Goal: Check status: Check status

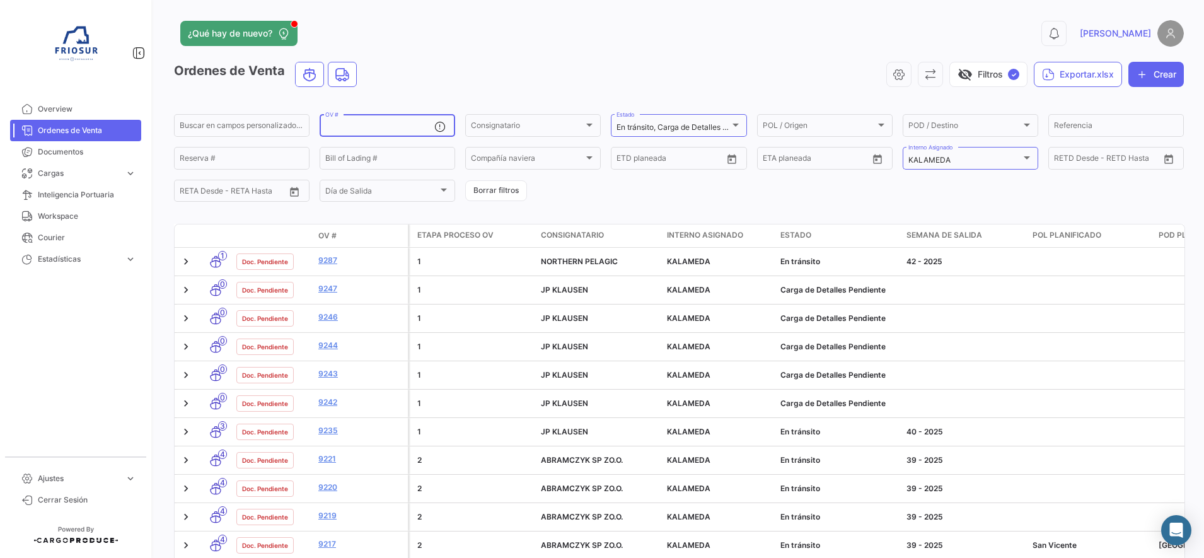
click at [959, 172] on form "Buscar en [PERSON_NAME] personalizados... OV # Consignatario Consignatario En […" at bounding box center [679, 157] width 1010 height 91
click at [959, 162] on div "KALAMEDA" at bounding box center [964, 160] width 113 height 9
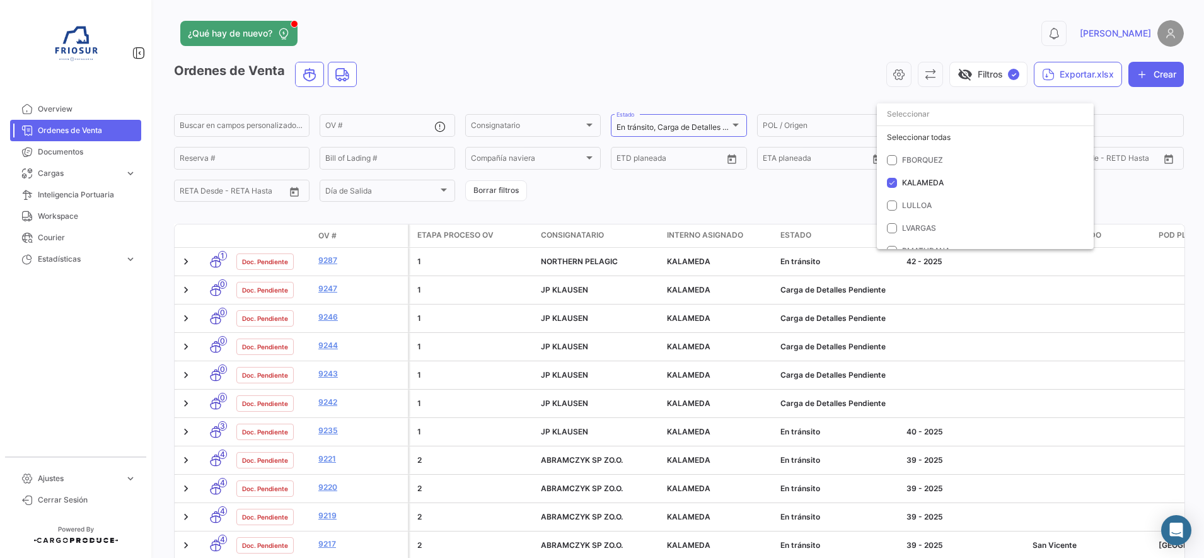
scroll to position [25, 0]
click at [893, 186] on mat-option "LULLOA" at bounding box center [985, 181] width 217 height 23
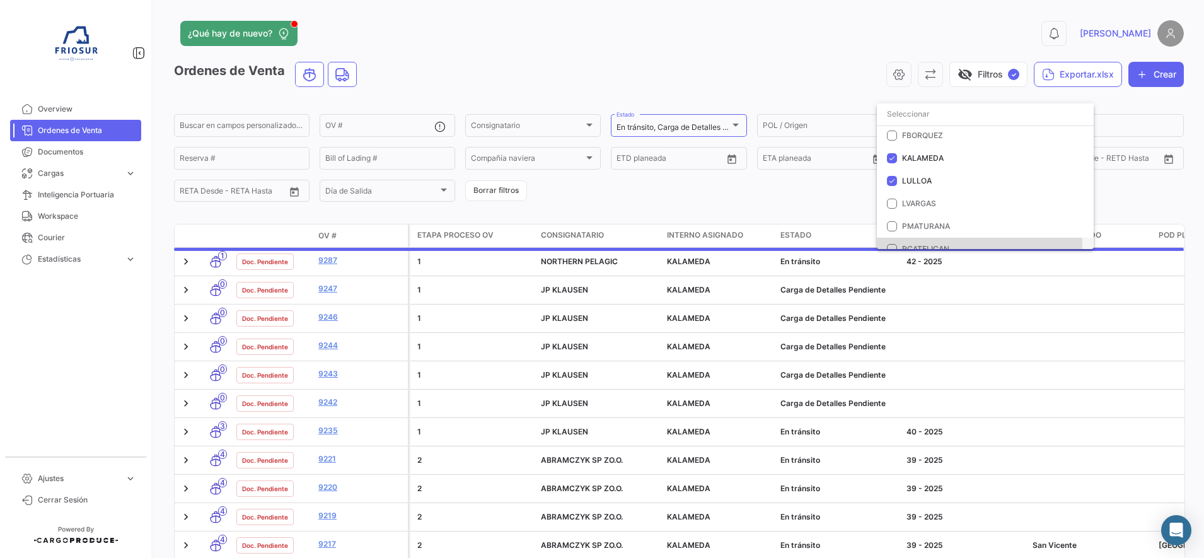
click at [893, 246] on mat-pseudo-checkbox at bounding box center [892, 249] width 10 height 10
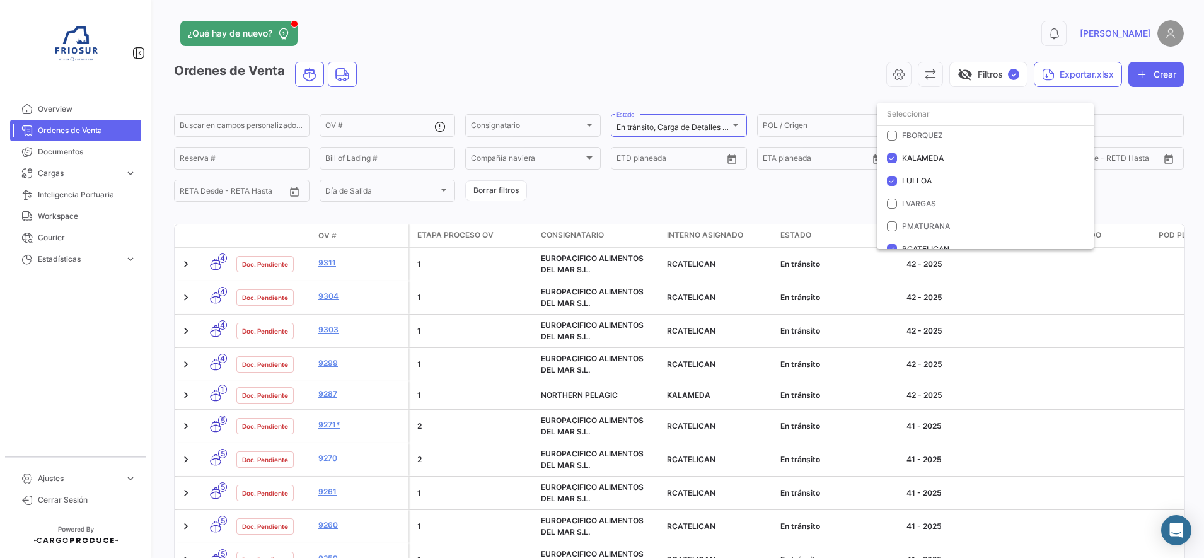
click at [684, 195] on div at bounding box center [602, 279] width 1204 height 558
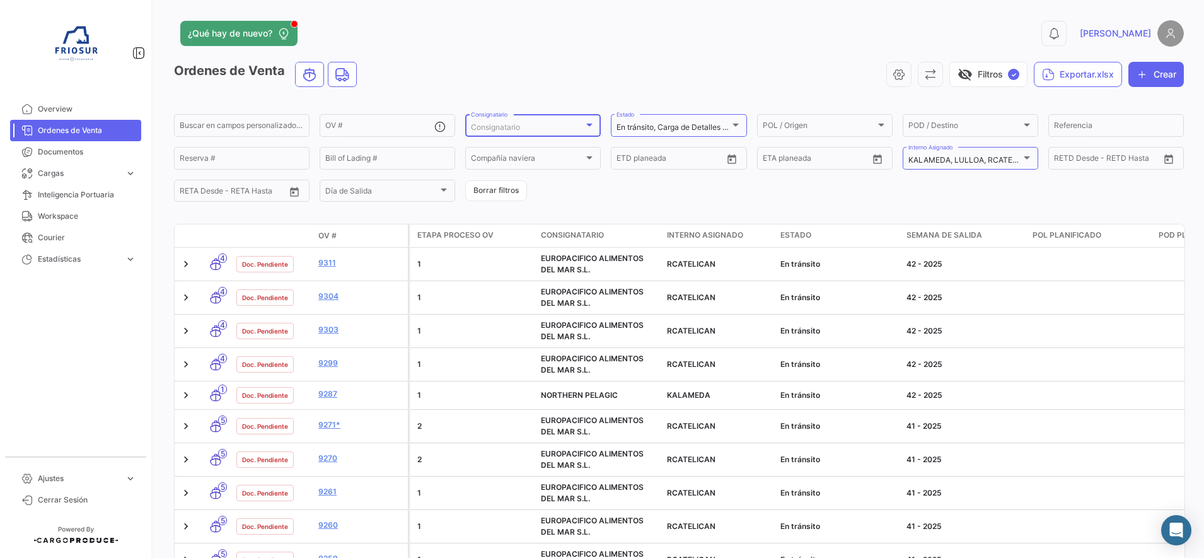
click at [569, 130] on div "Consignatario" at bounding box center [527, 127] width 113 height 9
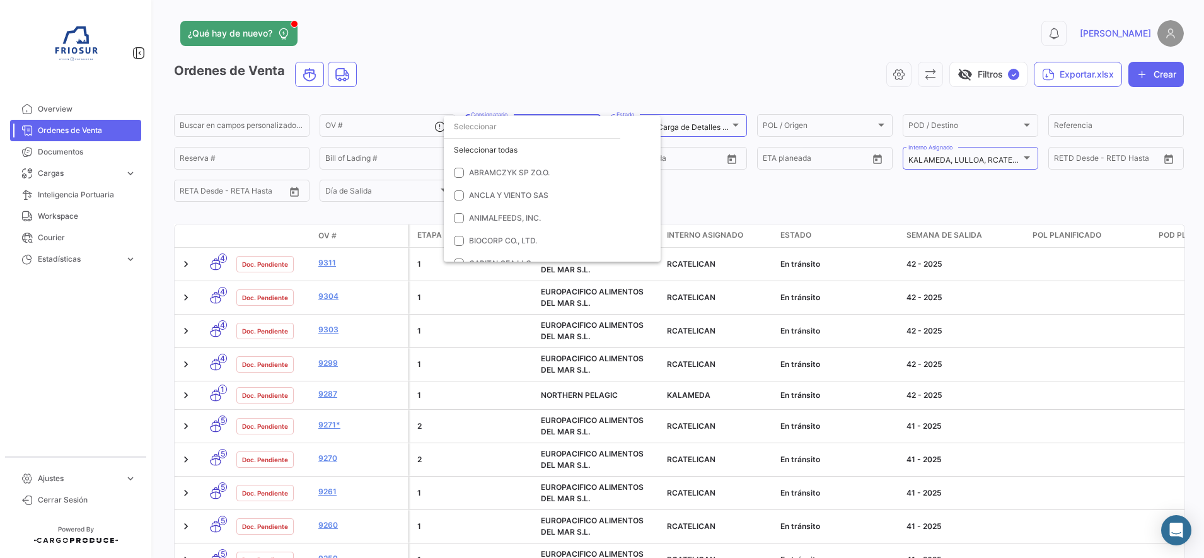
click at [508, 136] on input "dropdown search" at bounding box center [532, 126] width 176 height 23
type input "shan"
click at [469, 243] on span "SHANDONG KANGJING MARINE BIOENGINEERING CO., LTD." at bounding box center [576, 240] width 215 height 9
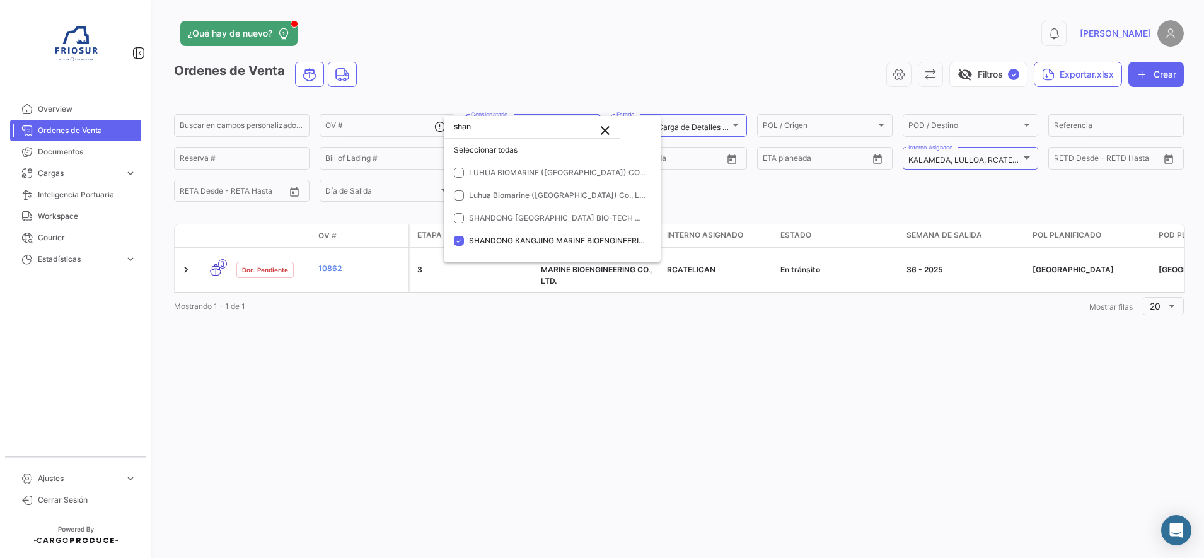
click at [653, 72] on div at bounding box center [602, 279] width 1204 height 558
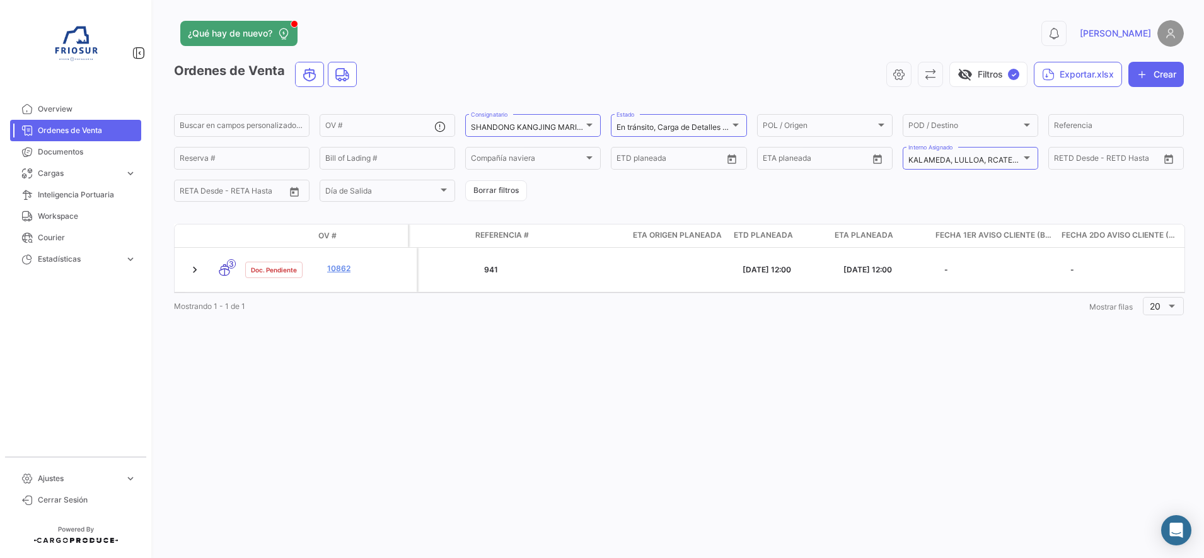
scroll to position [0, 1388]
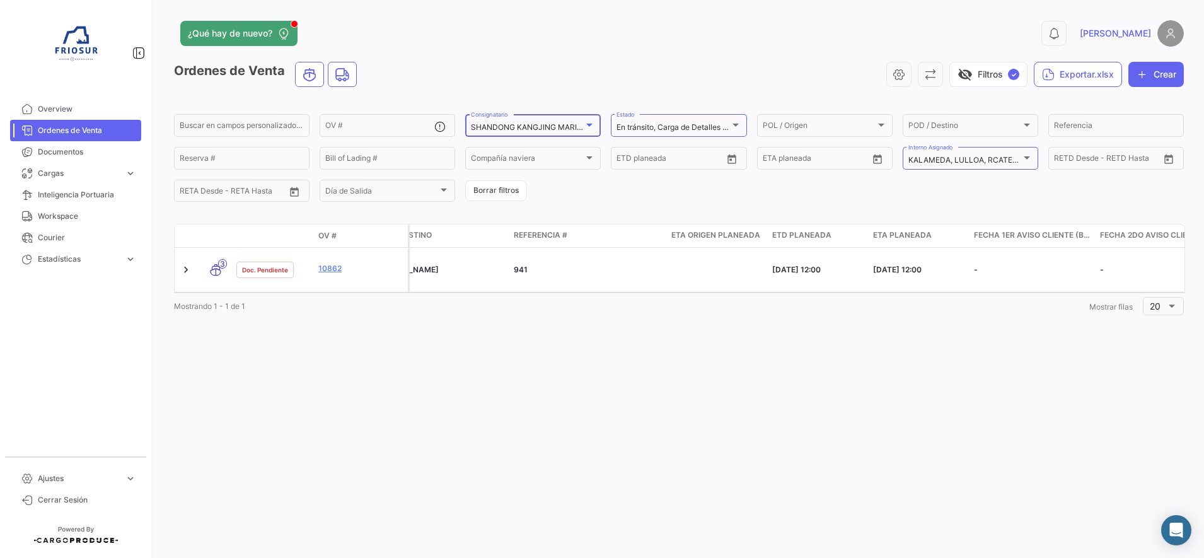
click at [570, 125] on mat-select-trigger "SHANDONG KANGJING MARINE BIOENGINEERING CO., LTD." at bounding box center [578, 126] width 215 height 9
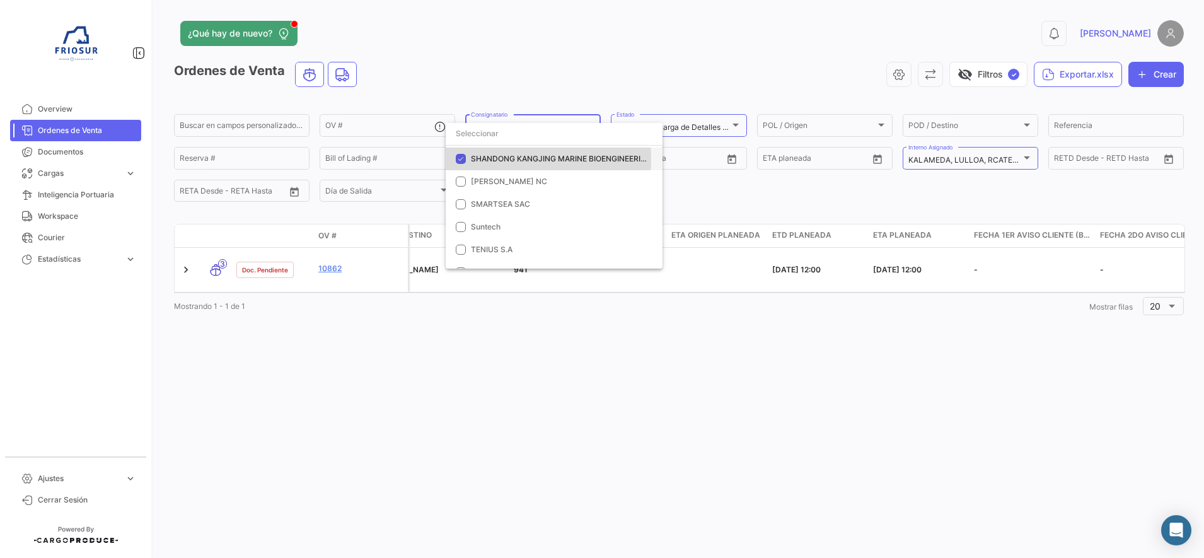
click at [466, 159] on mat-option "SHANDONG KANGJING MARINE BIOENGINEERING CO., LTD." at bounding box center [554, 158] width 217 height 23
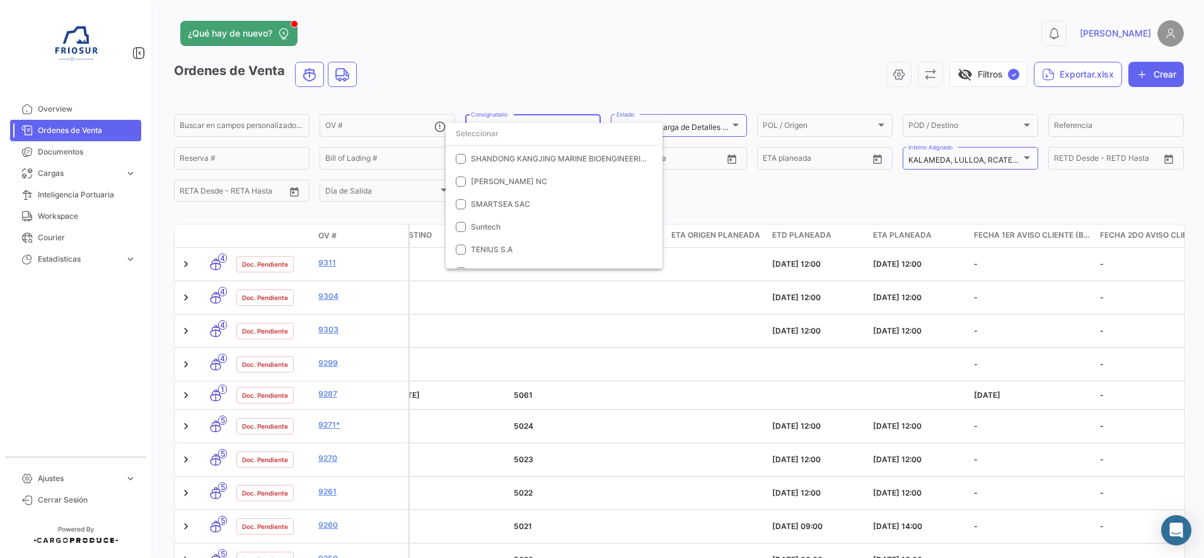
click at [532, 141] on input "dropdown search" at bounding box center [554, 133] width 217 height 23
click at [1063, 130] on div at bounding box center [602, 279] width 1204 height 558
click at [1063, 130] on input "Referencia" at bounding box center [1116, 127] width 124 height 9
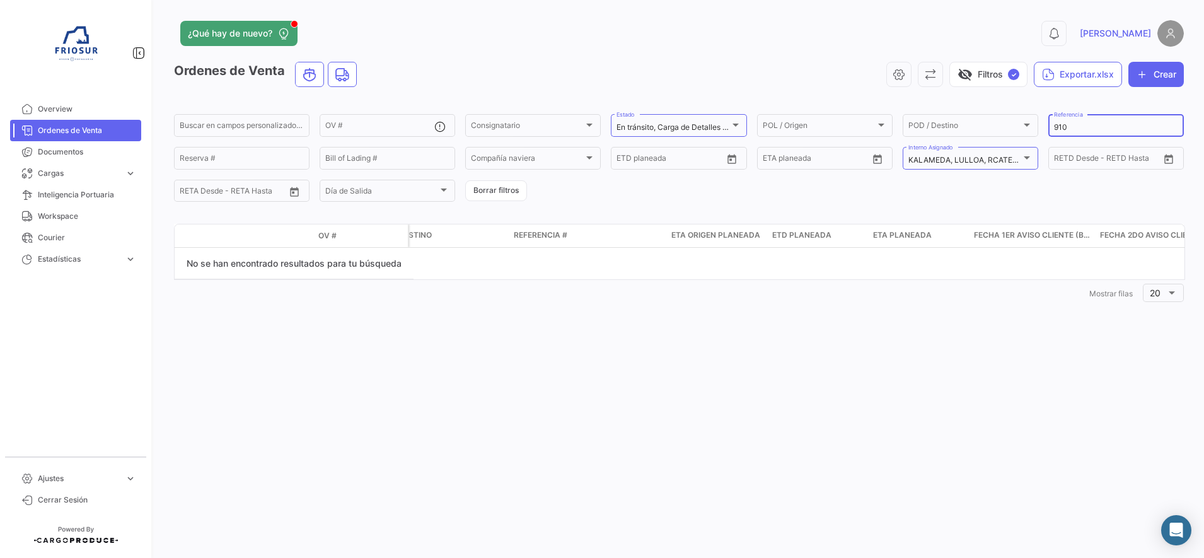
scroll to position [0, 0]
type input "9"
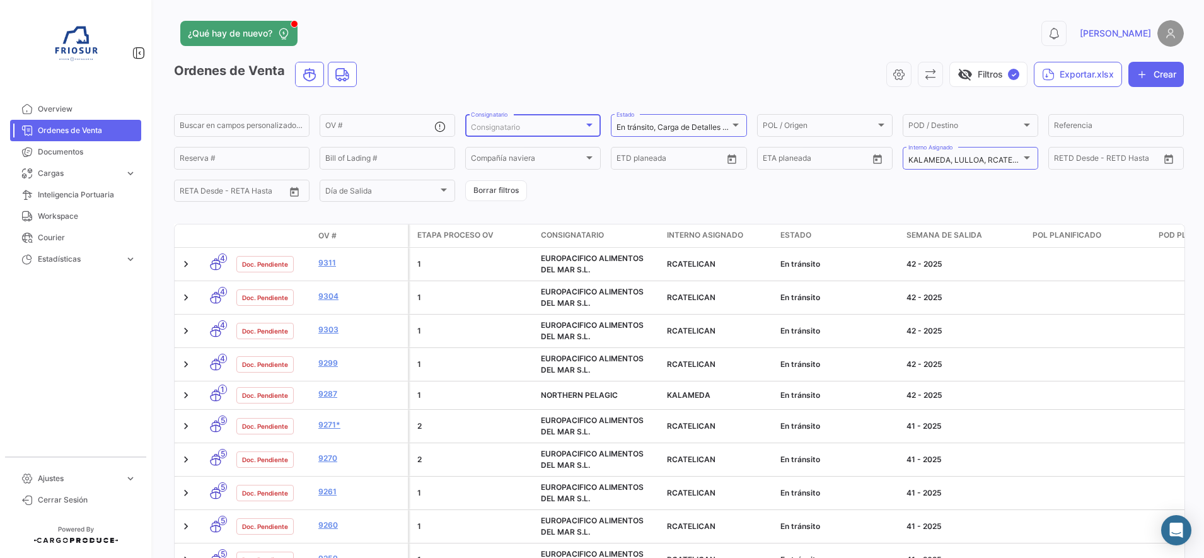
click at [547, 129] on div "Consignatario" at bounding box center [527, 127] width 113 height 9
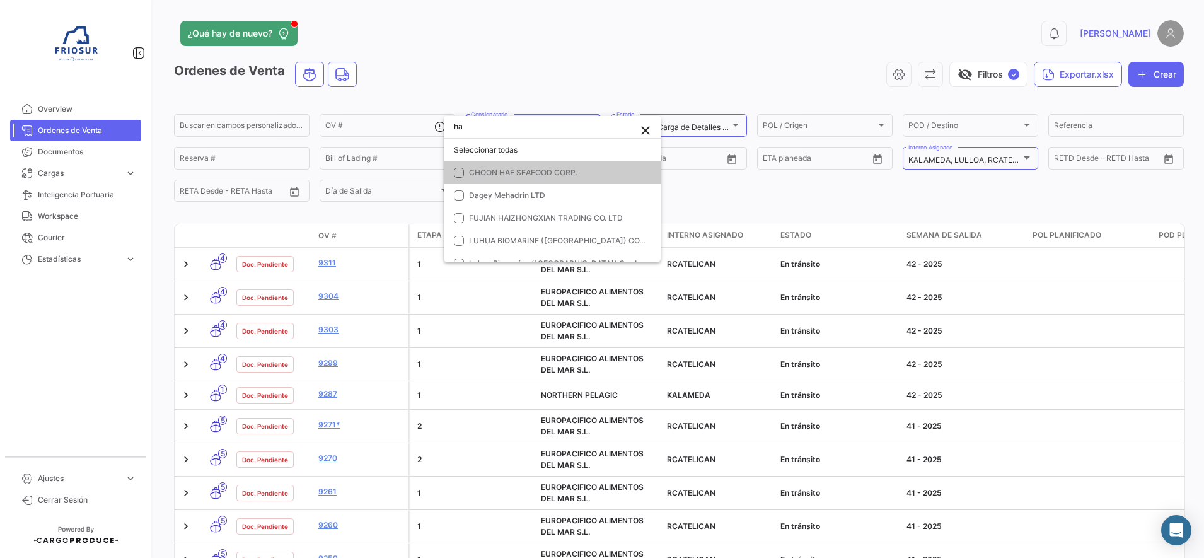
type input "h"
type input "sha"
click at [576, 224] on mat-option "SHANDONG [GEOGRAPHIC_DATA] BIO-TECH CO.,LTD" at bounding box center [552, 218] width 217 height 23
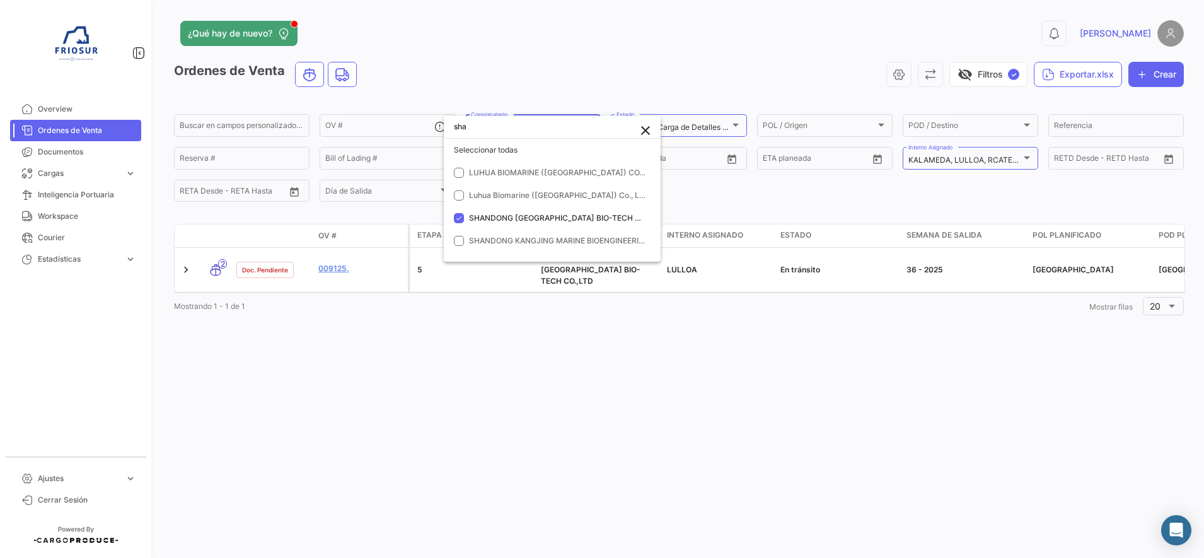
click at [607, 323] on div at bounding box center [602, 279] width 1204 height 558
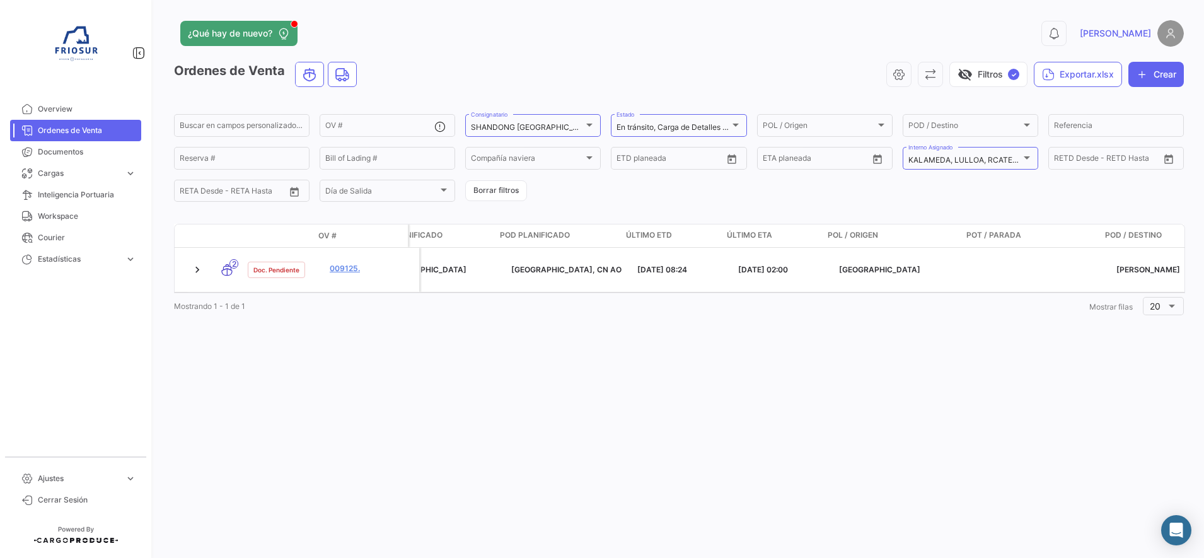
scroll to position [0, 659]
click at [795, 291] on div "Modo de Transporte Estado Doc. OV # Etapa Proceso OV Consignatario Interno Asig…" at bounding box center [679, 271] width 1010 height 95
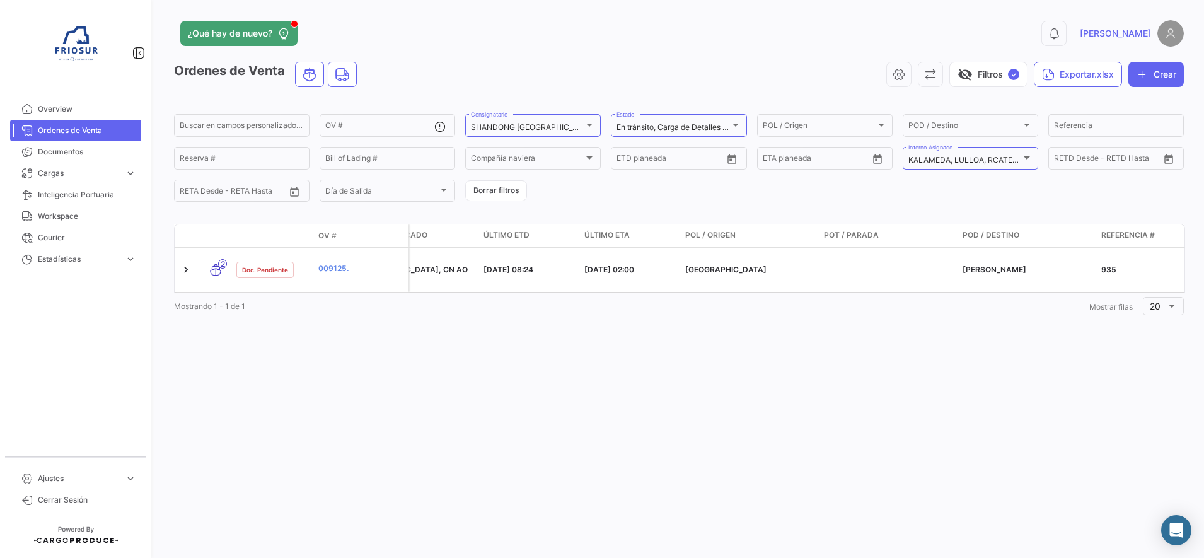
click at [789, 326] on div "¿Qué hay de nuevo? 0 [PERSON_NAME] de Venta visibility_off Filtros ✓ Exportar.x…" at bounding box center [679, 279] width 1050 height 558
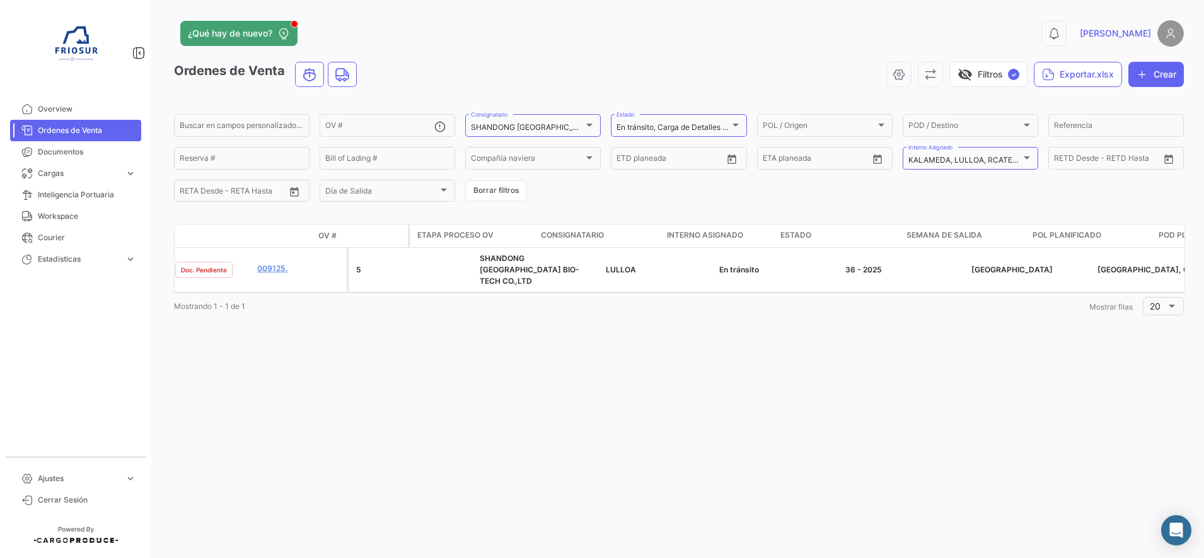
scroll to position [0, 0]
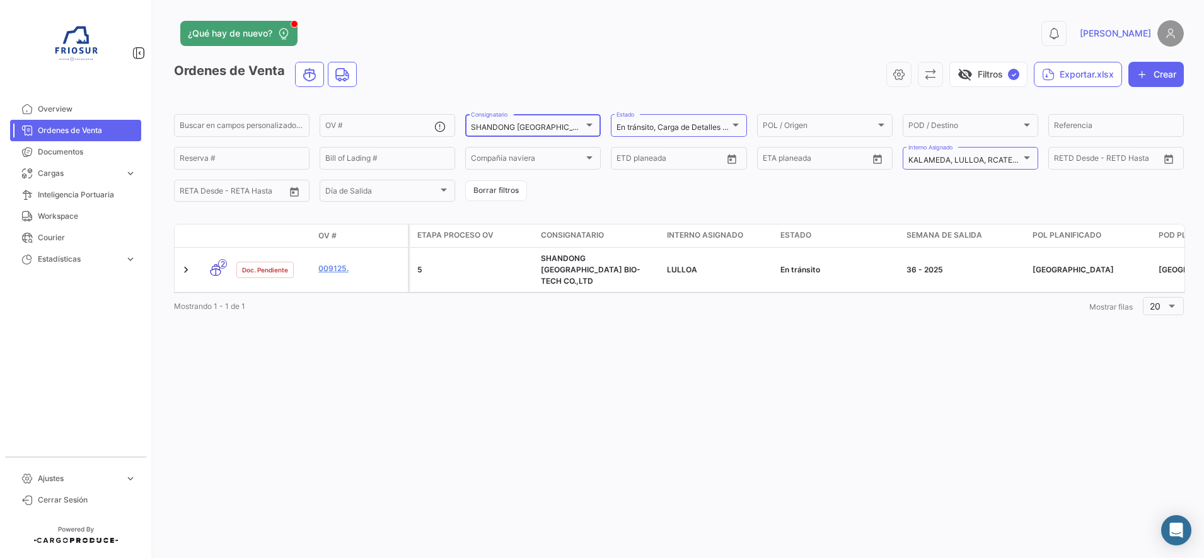
click at [575, 122] on div "SHANDONG [GEOGRAPHIC_DATA] BIO-TECH CO.,LTD Consignatario" at bounding box center [533, 124] width 124 height 25
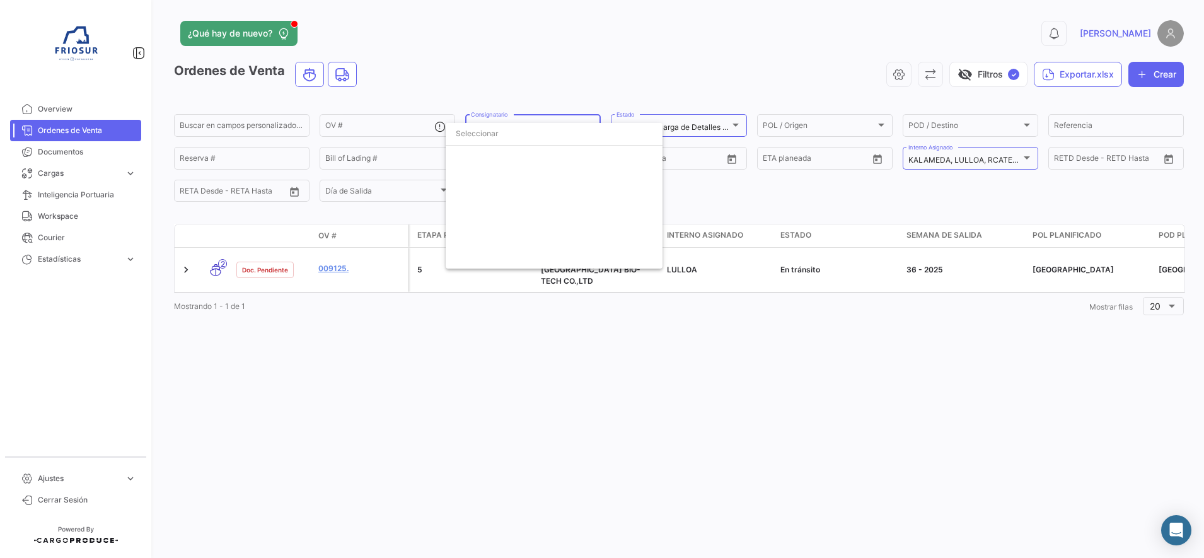
scroll to position [1131, 0]
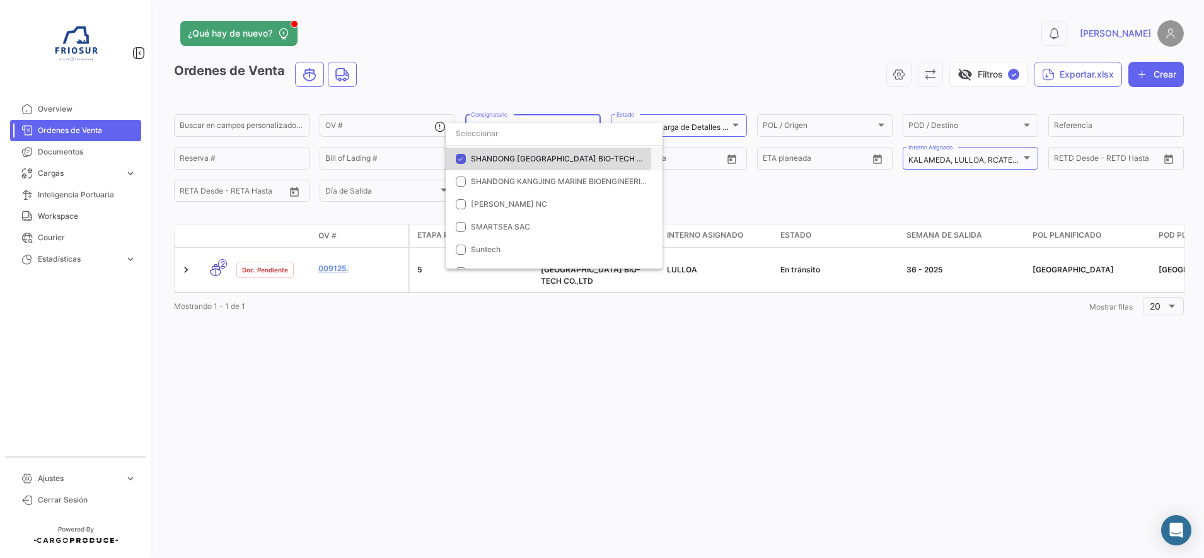
click at [459, 159] on mat-pseudo-checkbox at bounding box center [461, 159] width 10 height 10
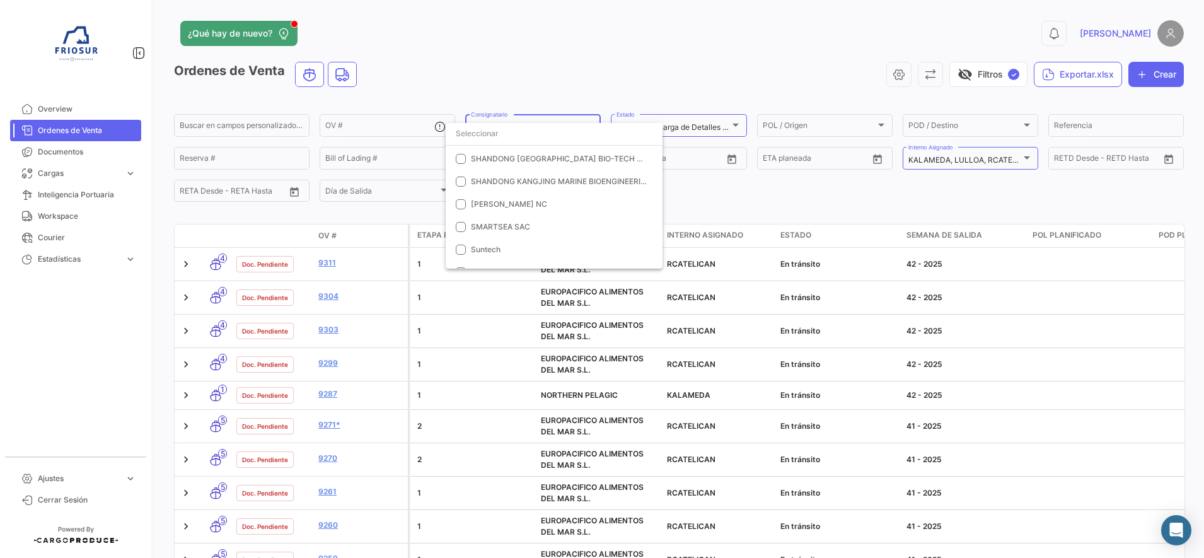
click at [507, 139] on input "dropdown search" at bounding box center [554, 133] width 217 height 23
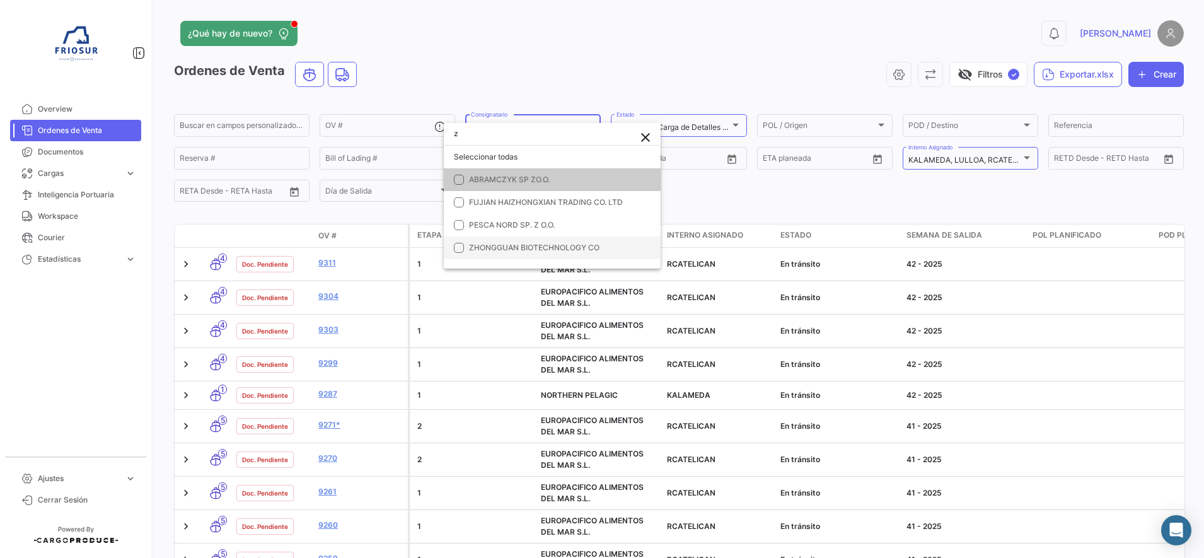
type input "z"
click at [482, 242] on span "ZHONGGUAN BIOTECHNOLOGY CO" at bounding box center [557, 247] width 176 height 11
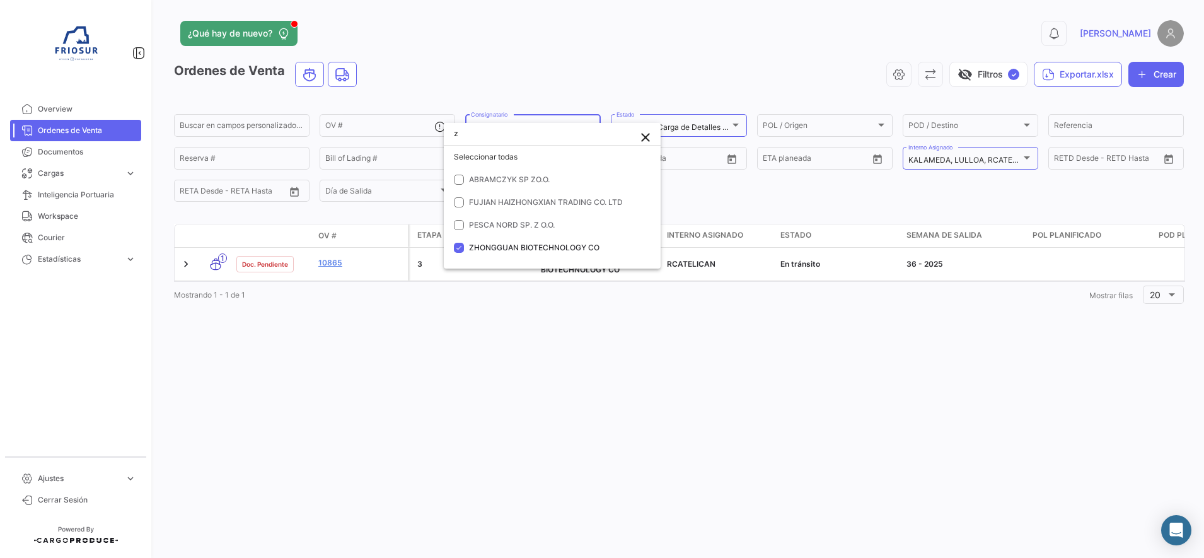
drag, startPoint x: 542, startPoint y: 286, endPoint x: 688, endPoint y: 282, distance: 145.6
click at [688, 282] on div at bounding box center [602, 279] width 1204 height 558
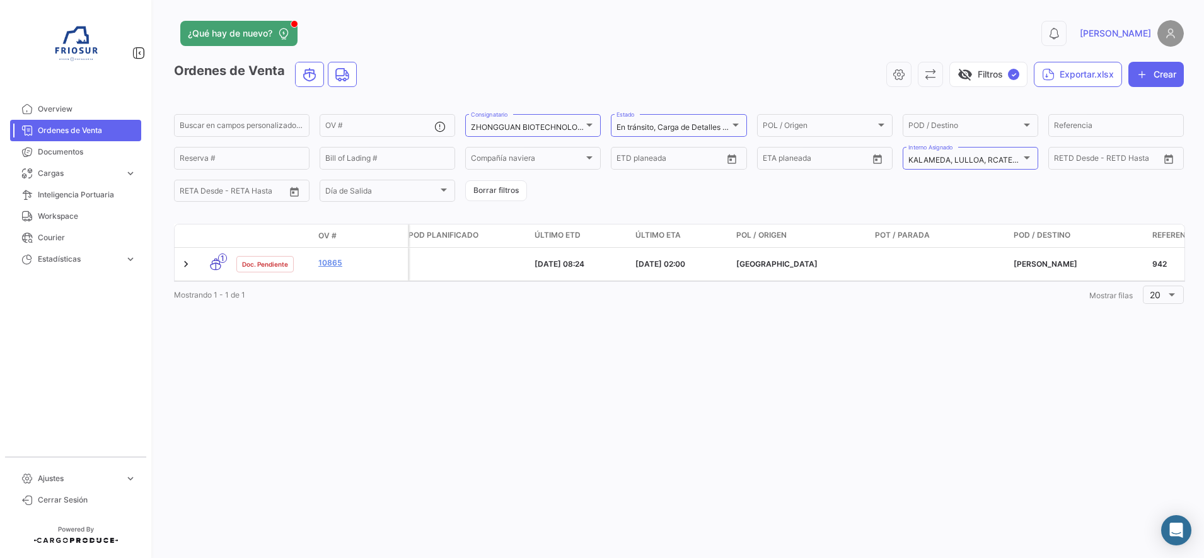
scroll to position [0, 757]
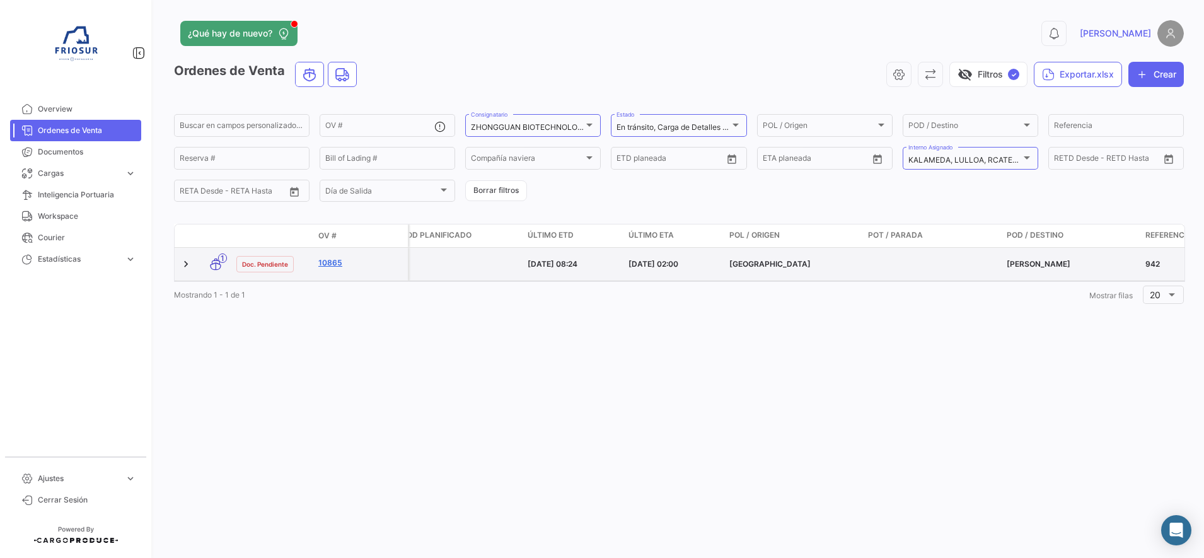
click at [332, 263] on link "10865" at bounding box center [360, 262] width 84 height 11
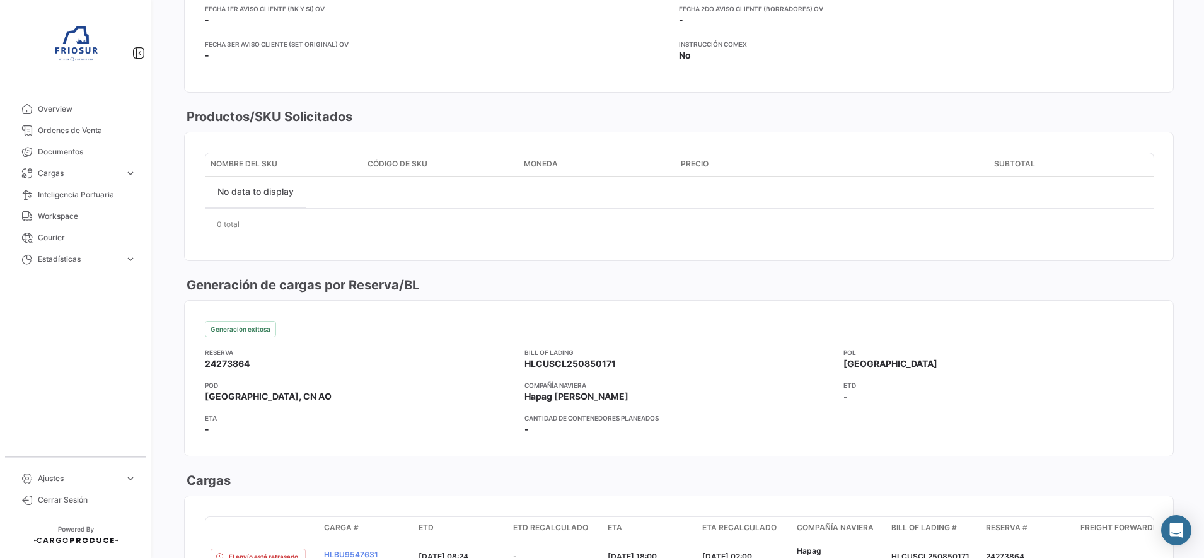
scroll to position [613, 0]
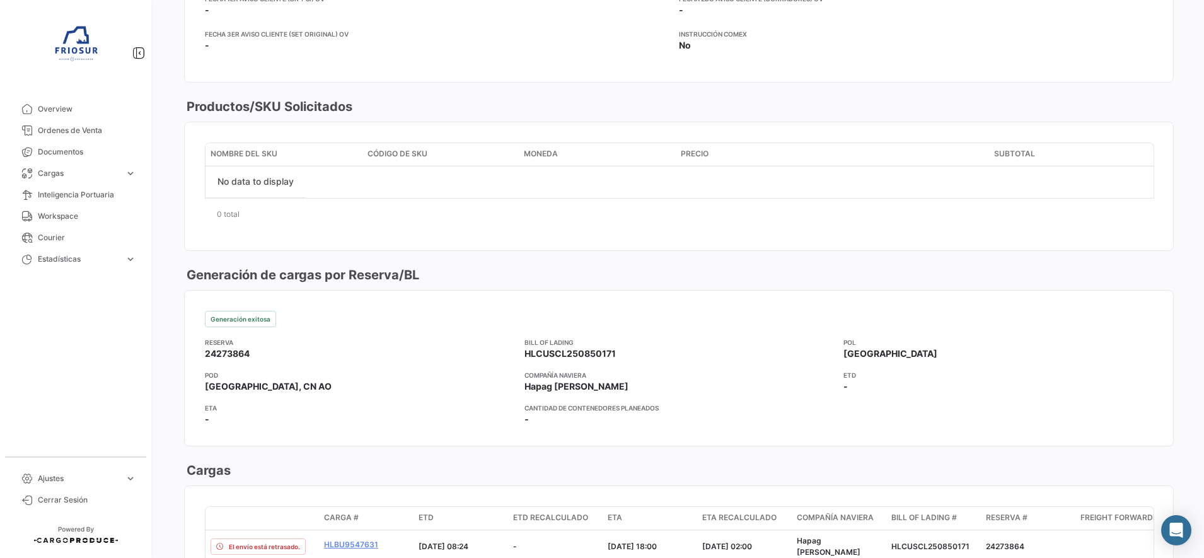
drag, startPoint x: 255, startPoint y: 355, endPoint x: 189, endPoint y: 355, distance: 66.2
click at [189, 355] on mat-card-content "Generación exitosa Reserva 24273864 Bill of Lading HLCUSCL250850171 POL [GEOGRA…" at bounding box center [679, 368] width 988 height 155
copy span "24273864"
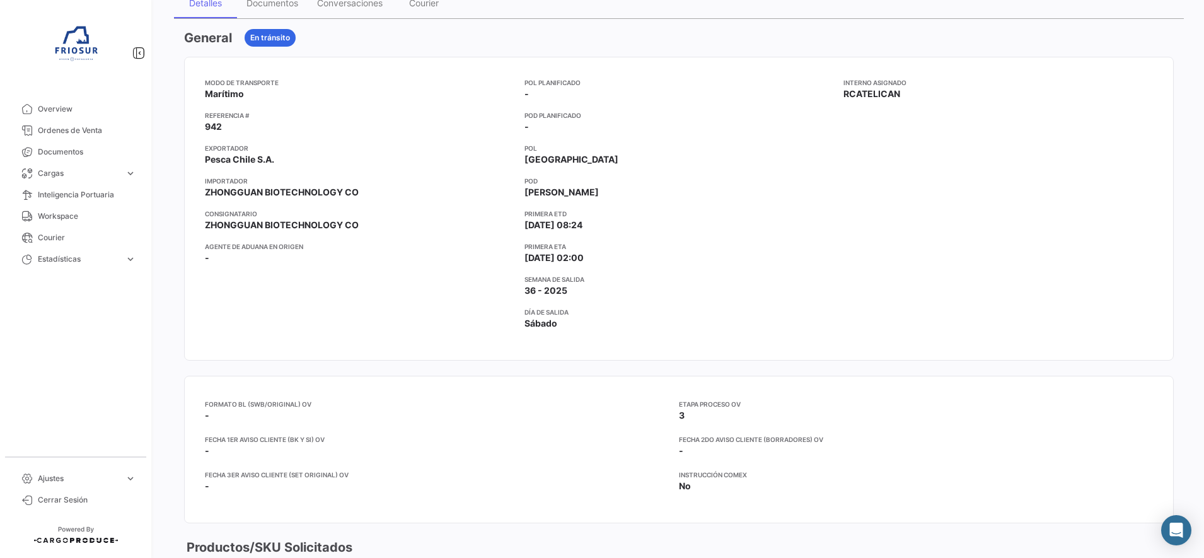
scroll to position [0, 0]
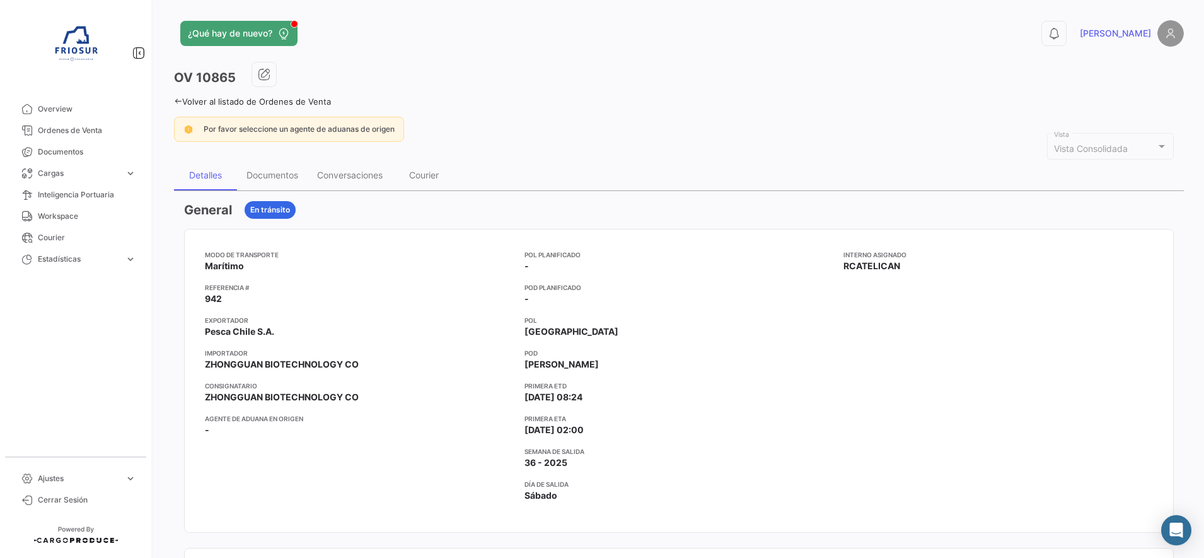
click at [180, 101] on icon at bounding box center [178, 101] width 8 height 8
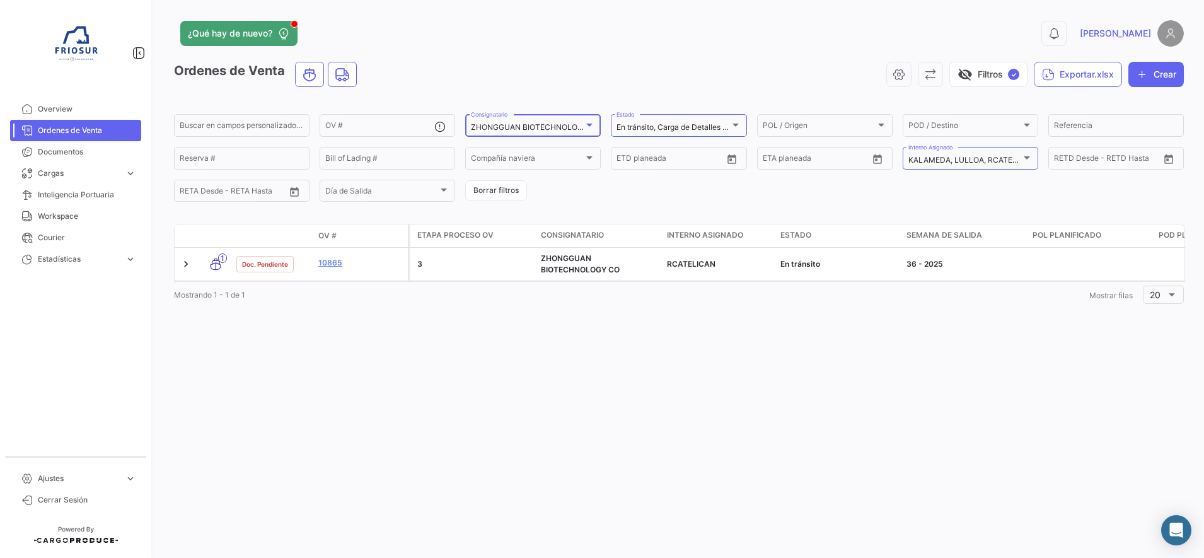
click at [587, 127] on div at bounding box center [589, 125] width 11 height 10
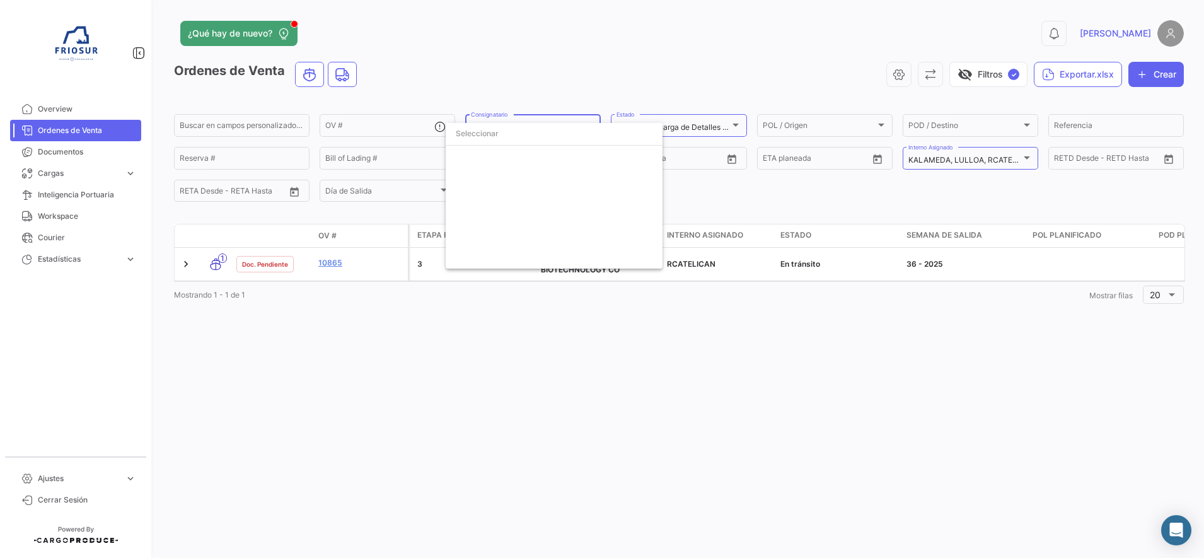
scroll to position [1303, 0]
click at [478, 136] on input "dropdown search" at bounding box center [554, 133] width 217 height 23
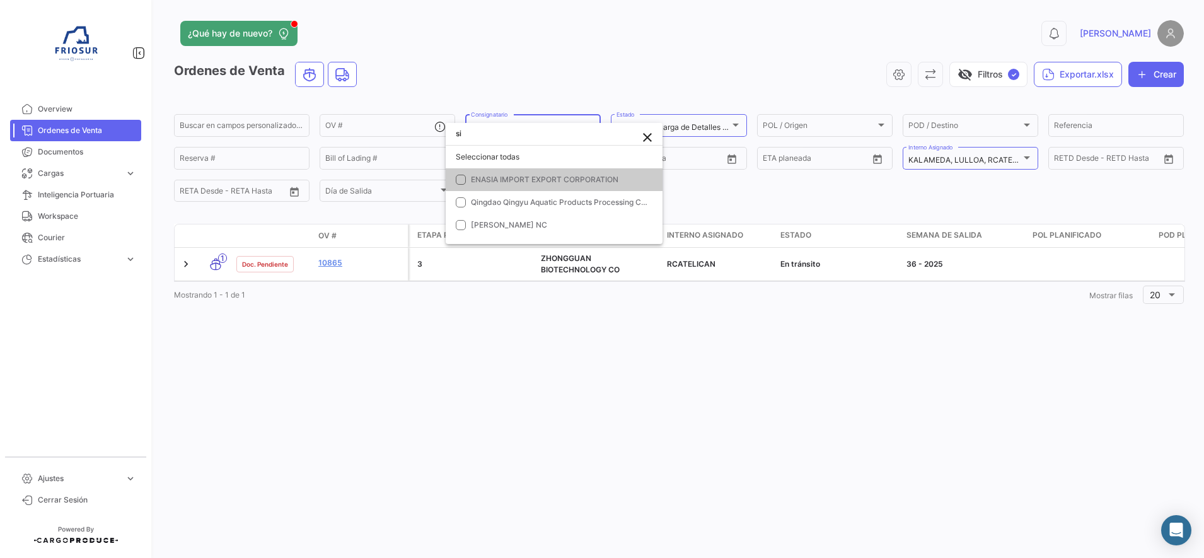
scroll to position [0, 0]
type input "si"
click at [457, 223] on mat-pseudo-checkbox at bounding box center [461, 225] width 10 height 10
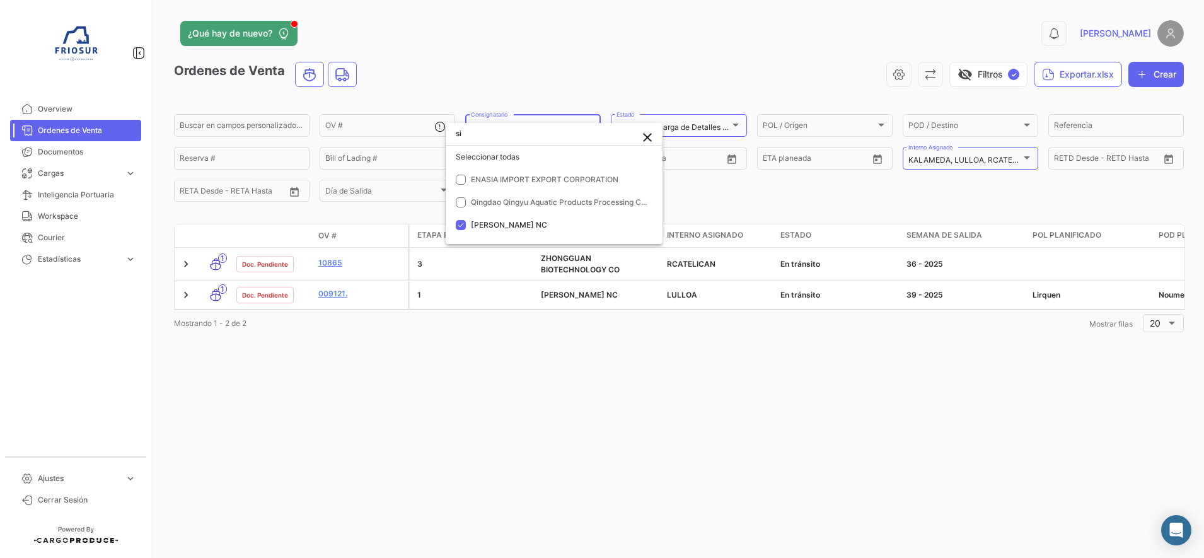
drag, startPoint x: 495, startPoint y: 320, endPoint x: 555, endPoint y: 315, distance: 59.5
click at [555, 315] on div at bounding box center [602, 279] width 1204 height 558
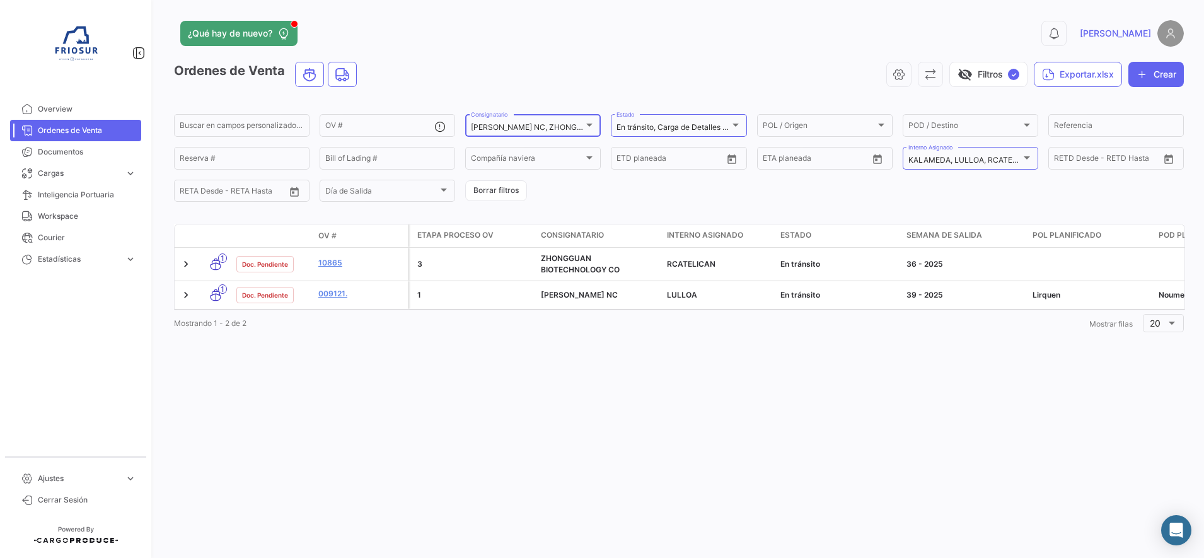
click at [591, 118] on div "[PERSON_NAME] NC, ZHONGGUAN BIOTECHNOLOGY CO Consignatario" at bounding box center [533, 124] width 124 height 25
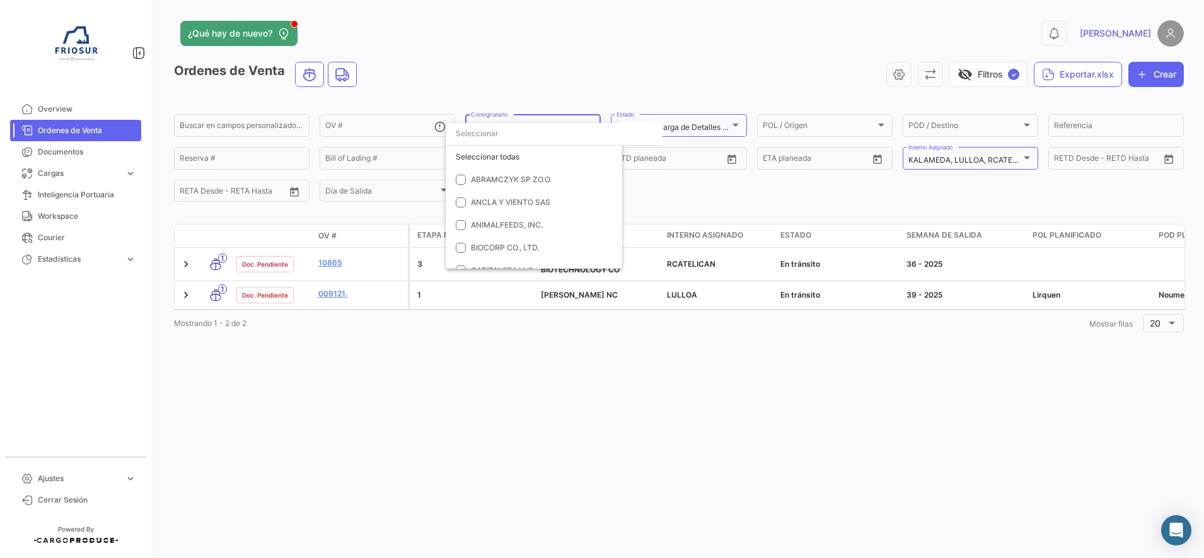
scroll to position [1180, 0]
click at [458, 157] on mat-pseudo-checkbox at bounding box center [461, 159] width 10 height 10
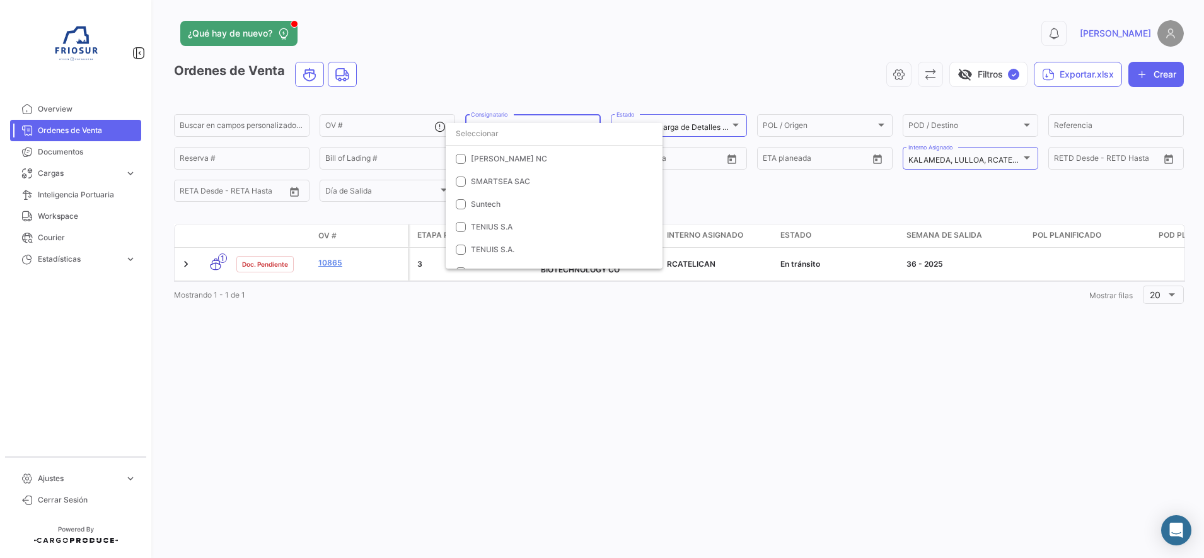
scroll to position [1303, 0]
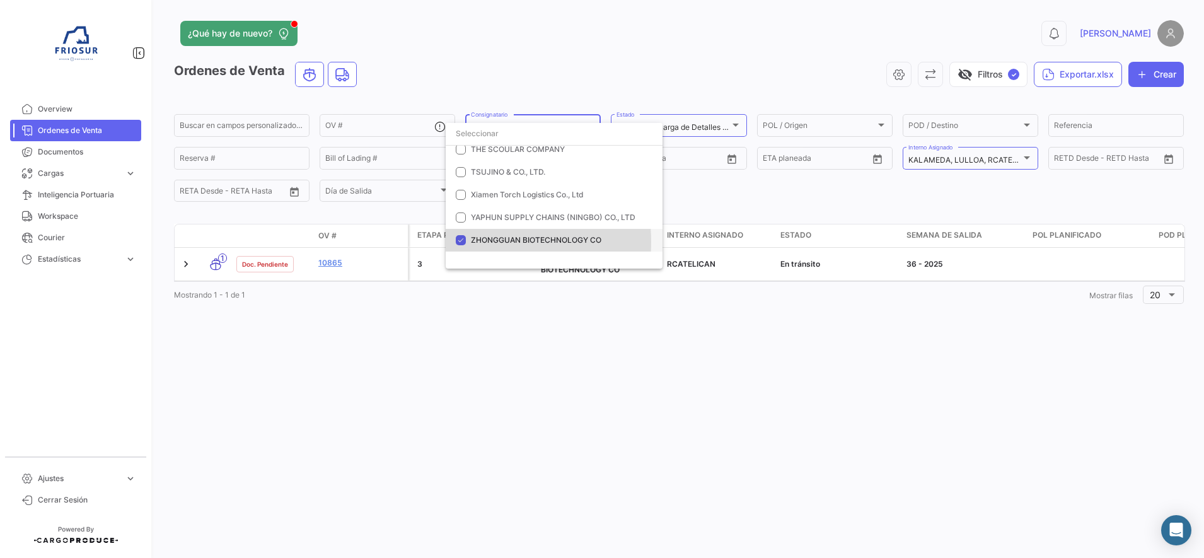
click at [458, 242] on mat-pseudo-checkbox at bounding box center [461, 240] width 10 height 10
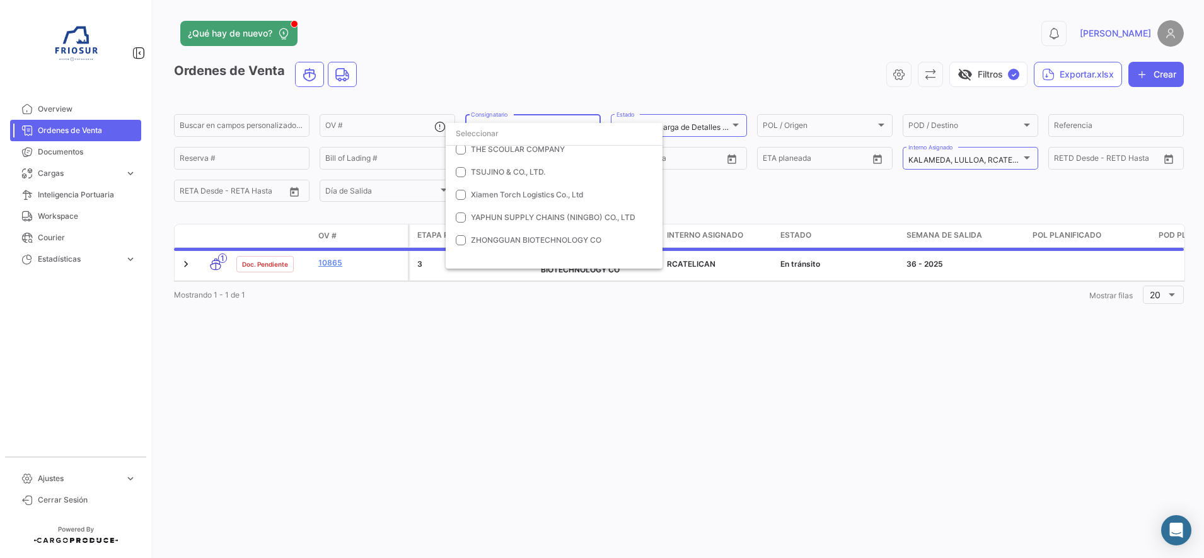
click at [453, 330] on div at bounding box center [602, 279] width 1204 height 558
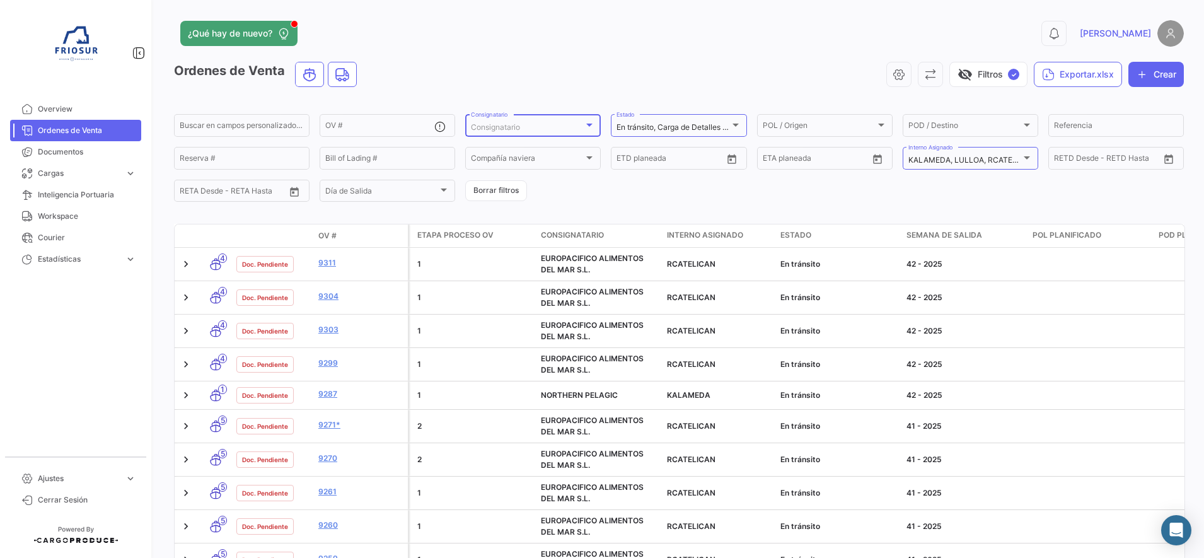
click at [585, 127] on div at bounding box center [589, 125] width 11 height 10
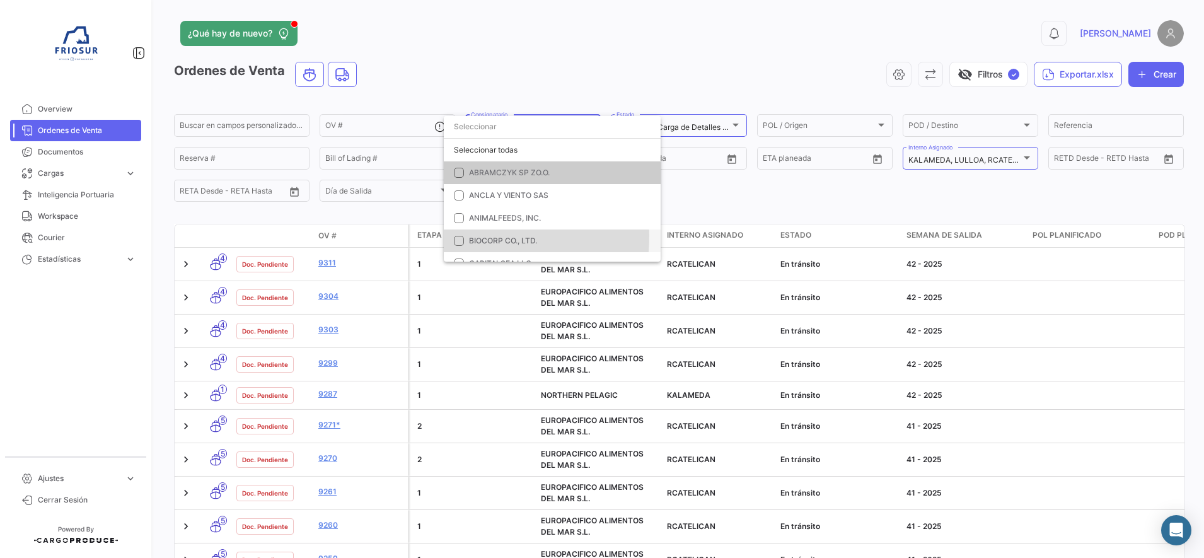
click at [457, 236] on mat-pseudo-checkbox at bounding box center [459, 241] width 10 height 10
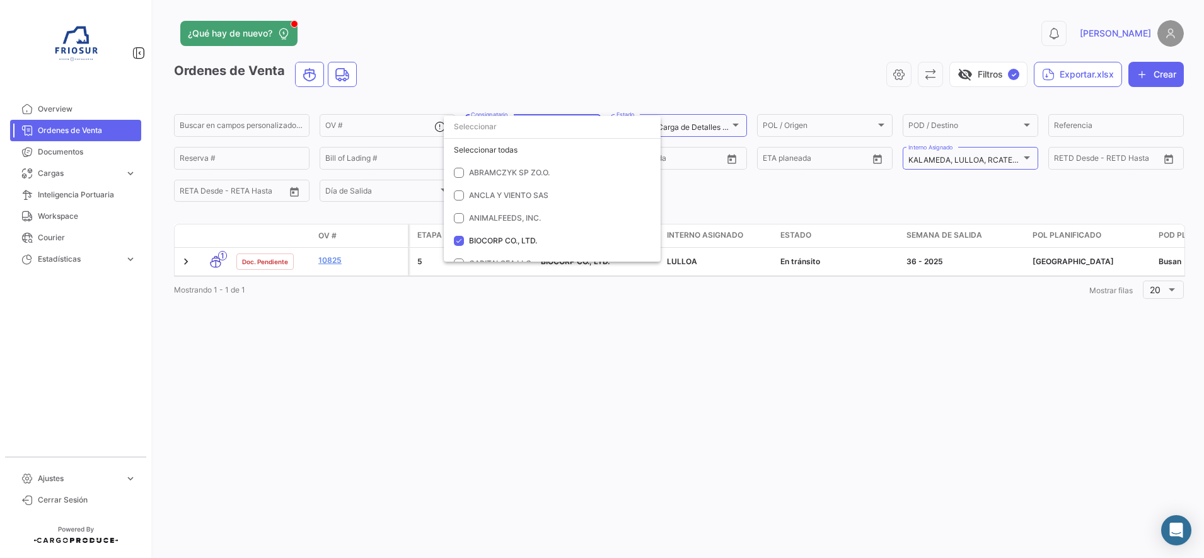
click at [402, 360] on div at bounding box center [602, 279] width 1204 height 558
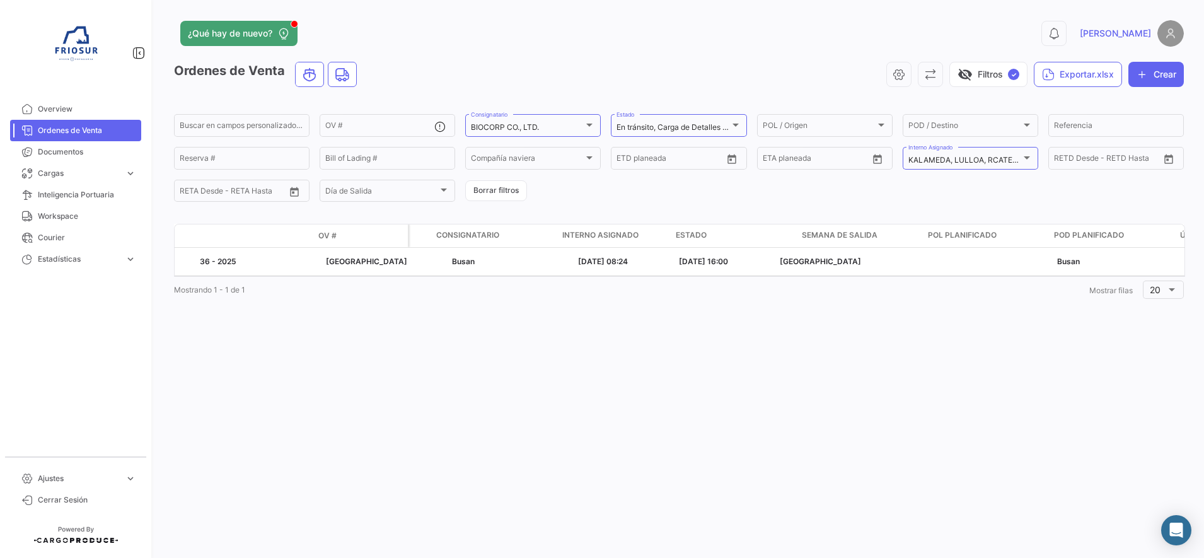
scroll to position [0, 0]
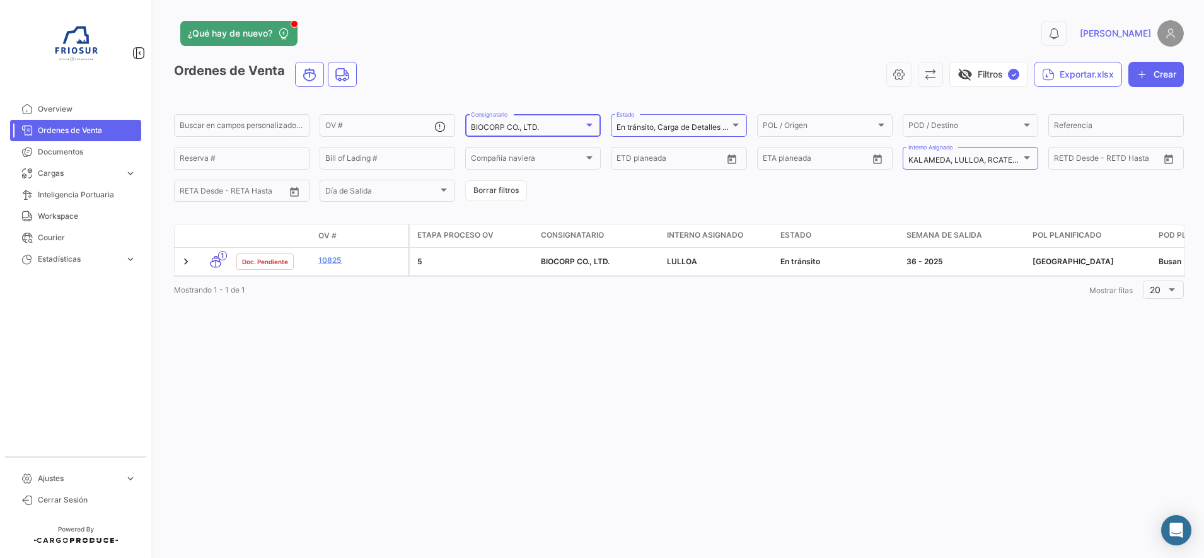
click at [591, 124] on div at bounding box center [589, 125] width 6 height 3
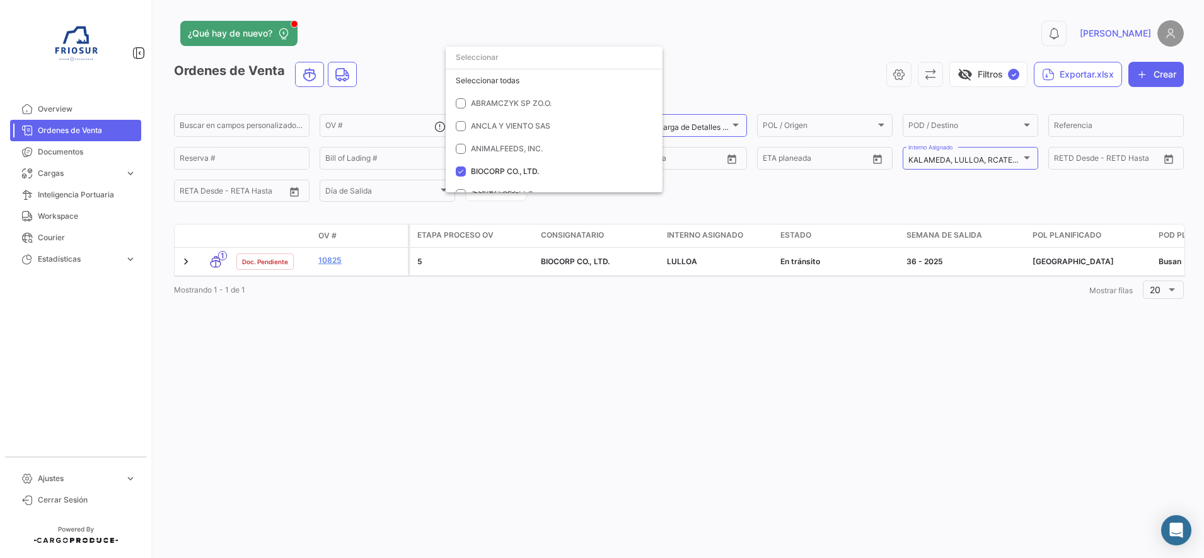
scroll to position [74, 0]
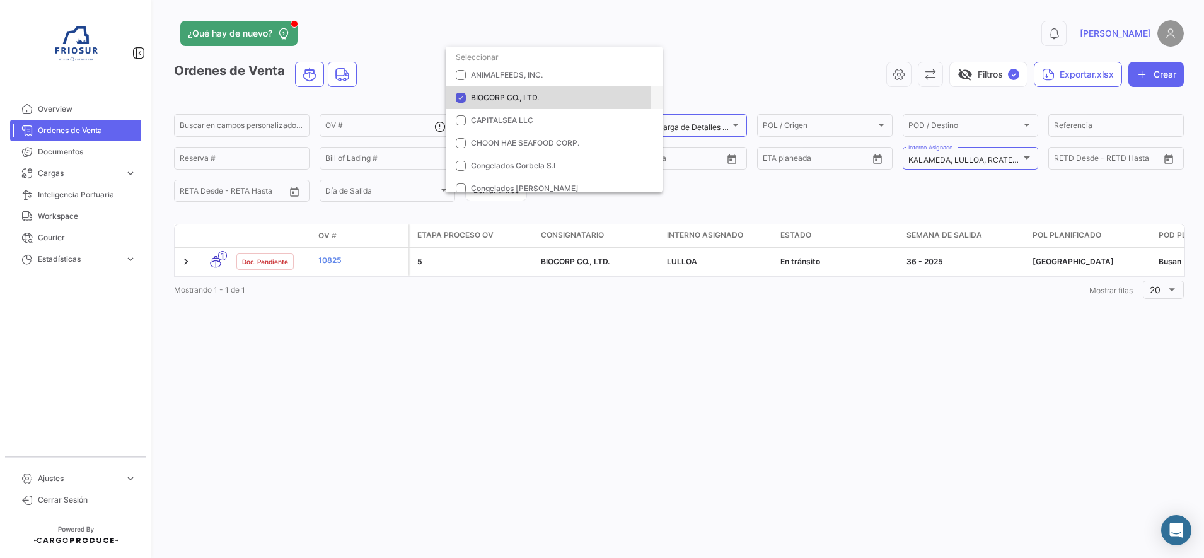
click at [463, 98] on mat-pseudo-checkbox at bounding box center [461, 98] width 10 height 10
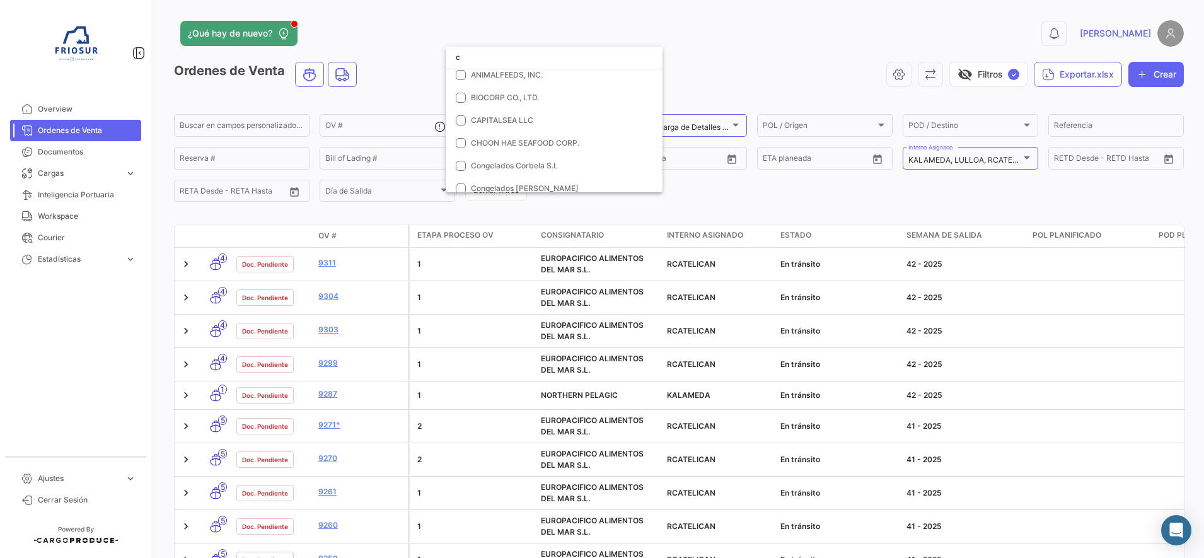
click at [566, 65] on input "c" at bounding box center [554, 57] width 217 height 23
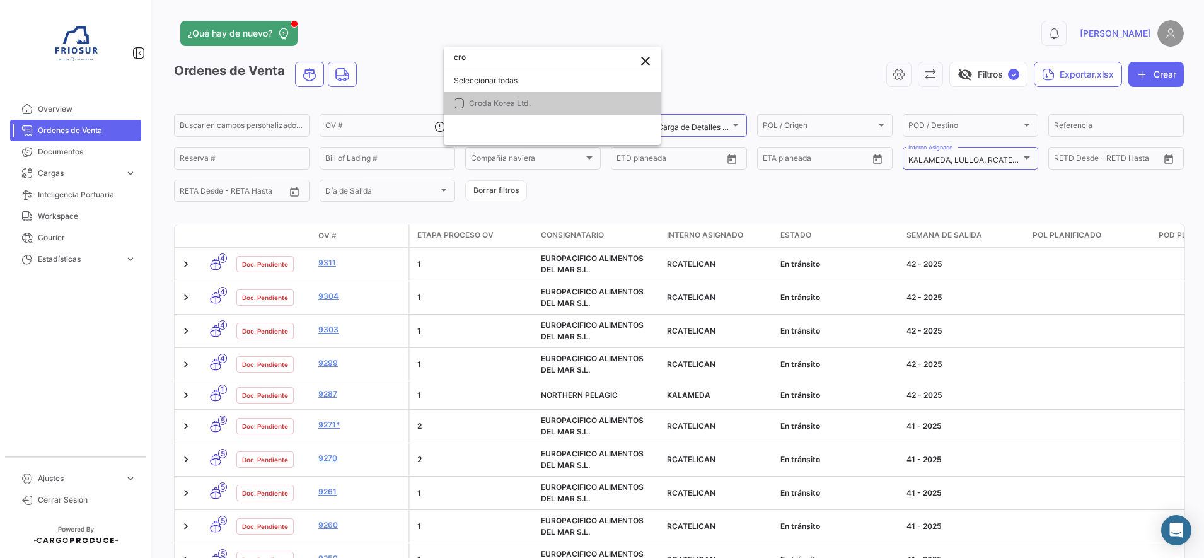
type input "cro"
click at [459, 98] on mat-pseudo-checkbox at bounding box center [459, 103] width 10 height 10
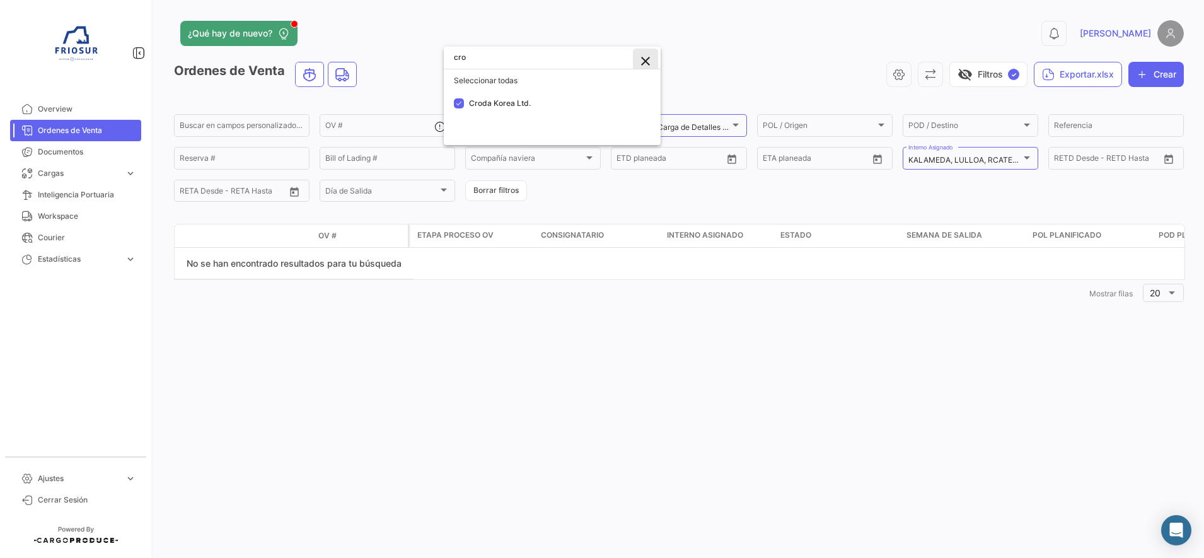
click at [649, 62] on mat-icon "close" at bounding box center [645, 61] width 15 height 15
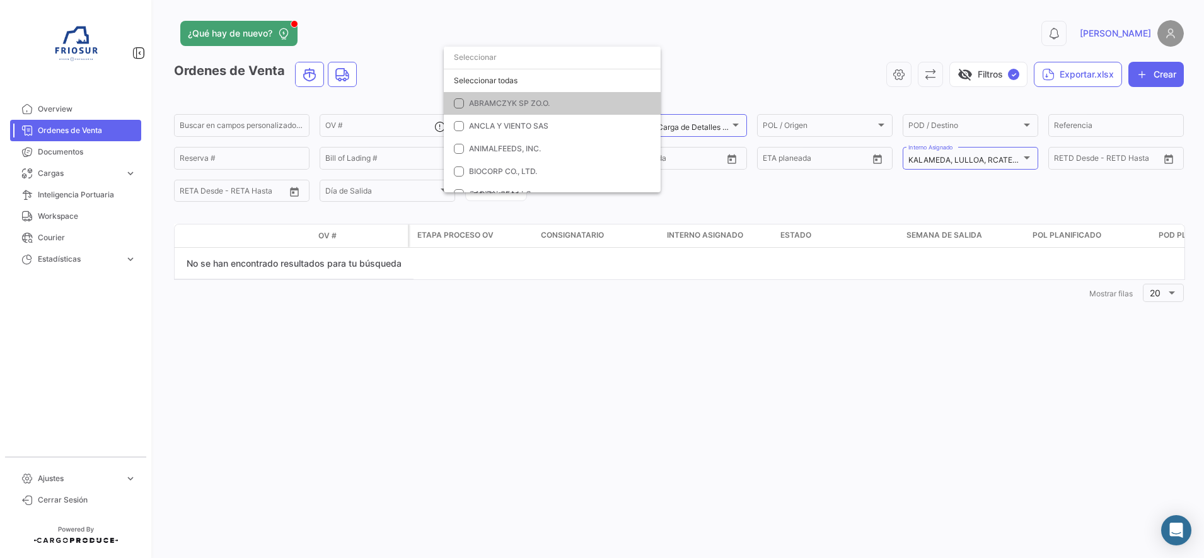
click at [703, 61] on div at bounding box center [602, 279] width 1204 height 558
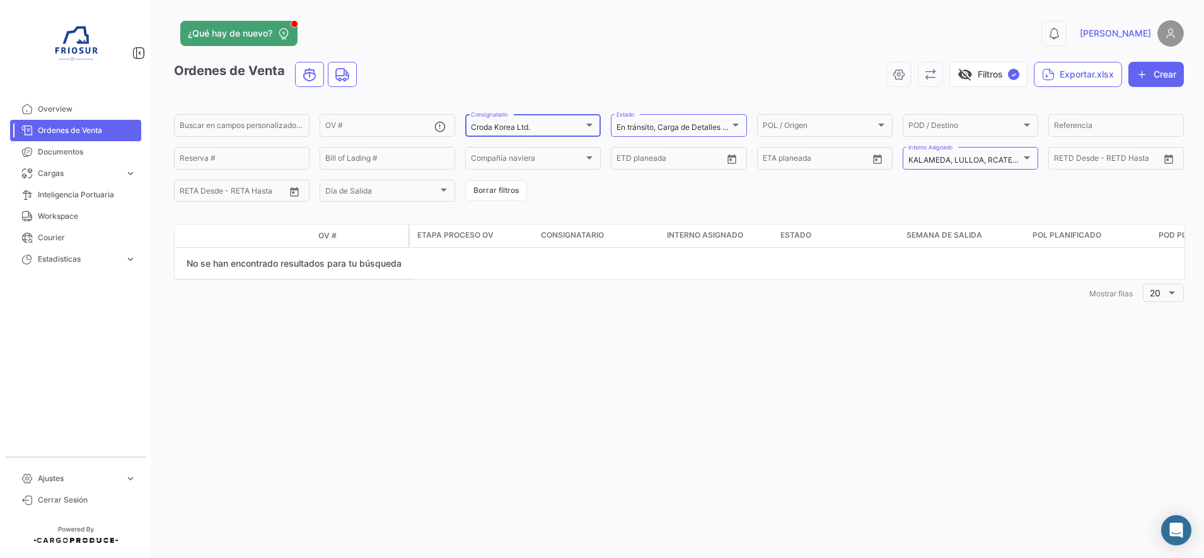
click at [596, 127] on div "Croda Korea Ltd. Consignatario" at bounding box center [533, 124] width 136 height 25
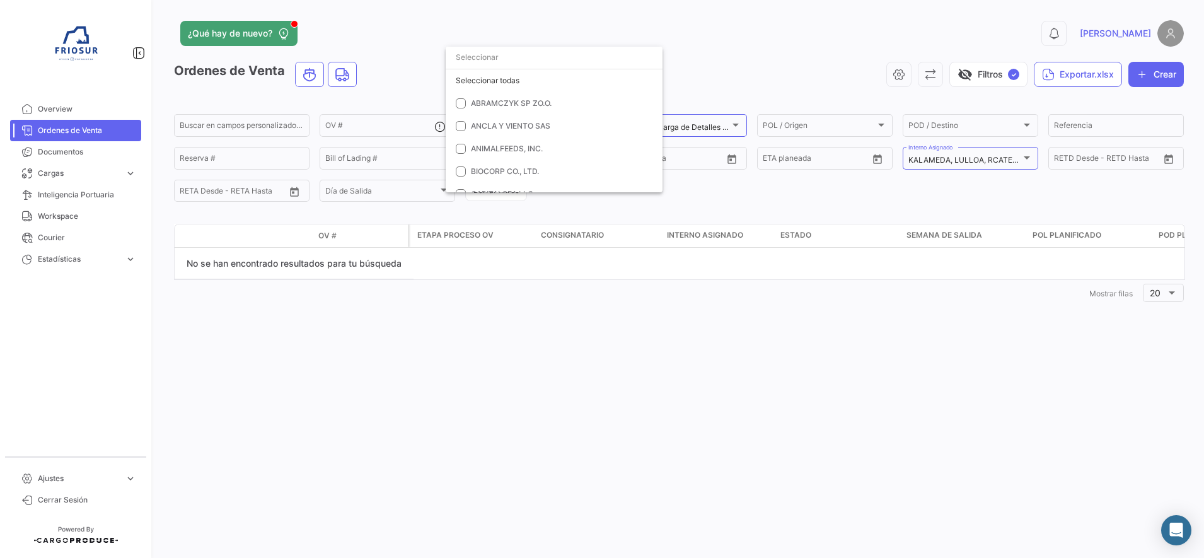
scroll to position [197, 0]
click at [460, 90] on mat-pseudo-checkbox at bounding box center [461, 88] width 10 height 10
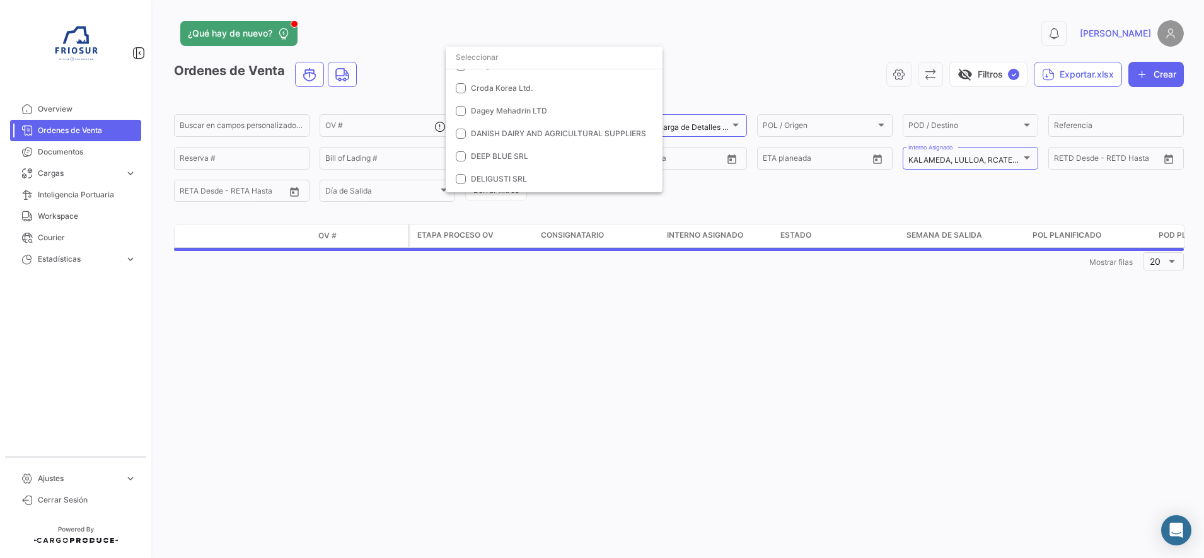
click at [425, 84] on div at bounding box center [602, 279] width 1204 height 558
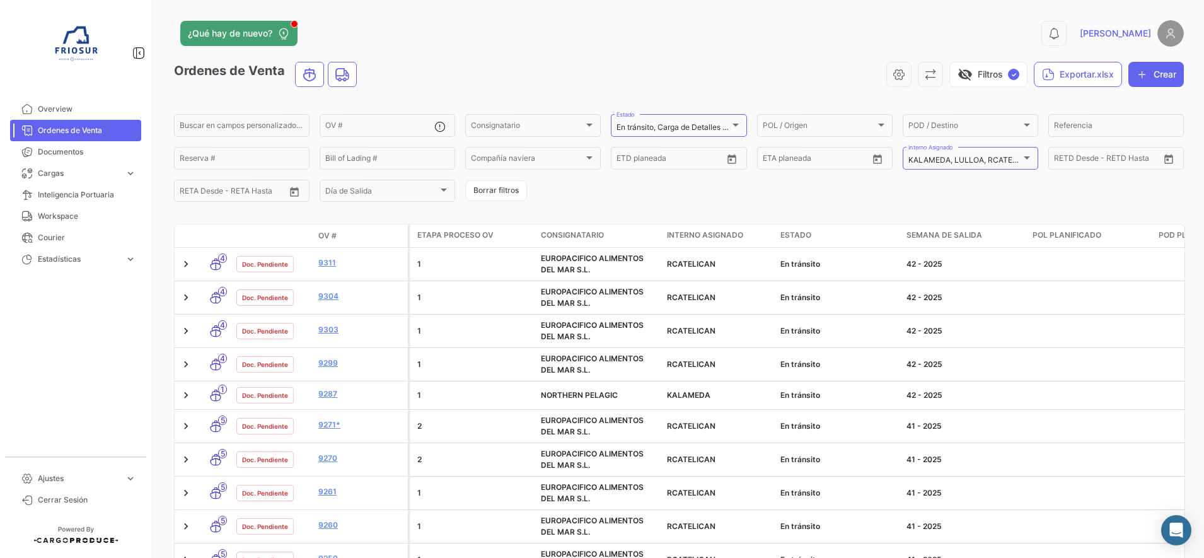
click at [542, 71] on div "visibility_off Filtros ✓ Exportar.xlsx Crear" at bounding box center [775, 74] width 817 height 25
click at [554, 127] on div "Consignatario" at bounding box center [527, 127] width 113 height 9
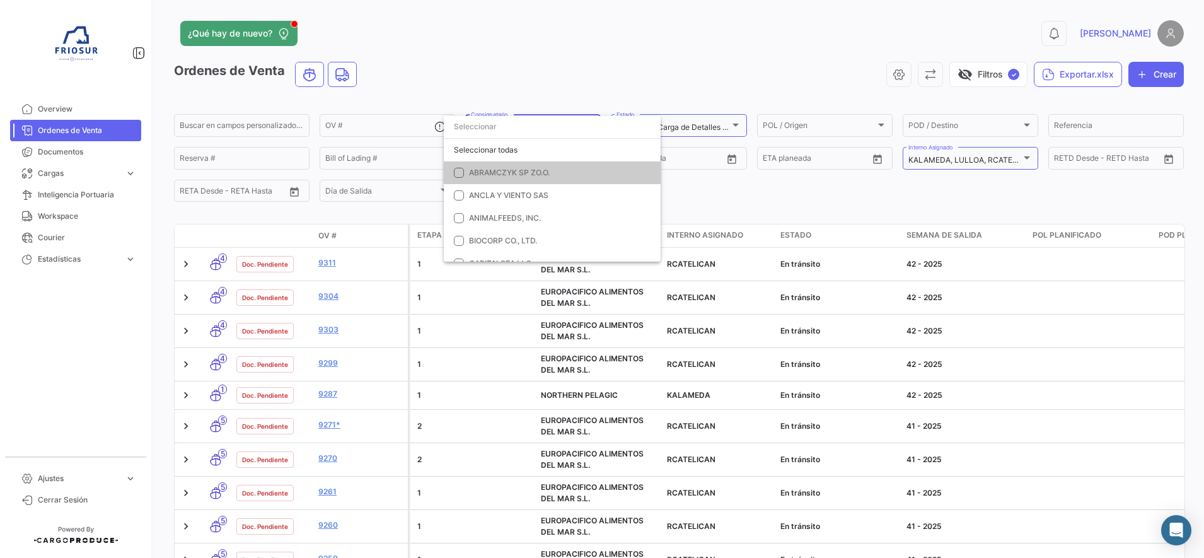
click at [543, 129] on input "dropdown search" at bounding box center [552, 126] width 217 height 23
type input "po"
click at [454, 240] on mat-pseudo-checkbox at bounding box center [459, 241] width 10 height 10
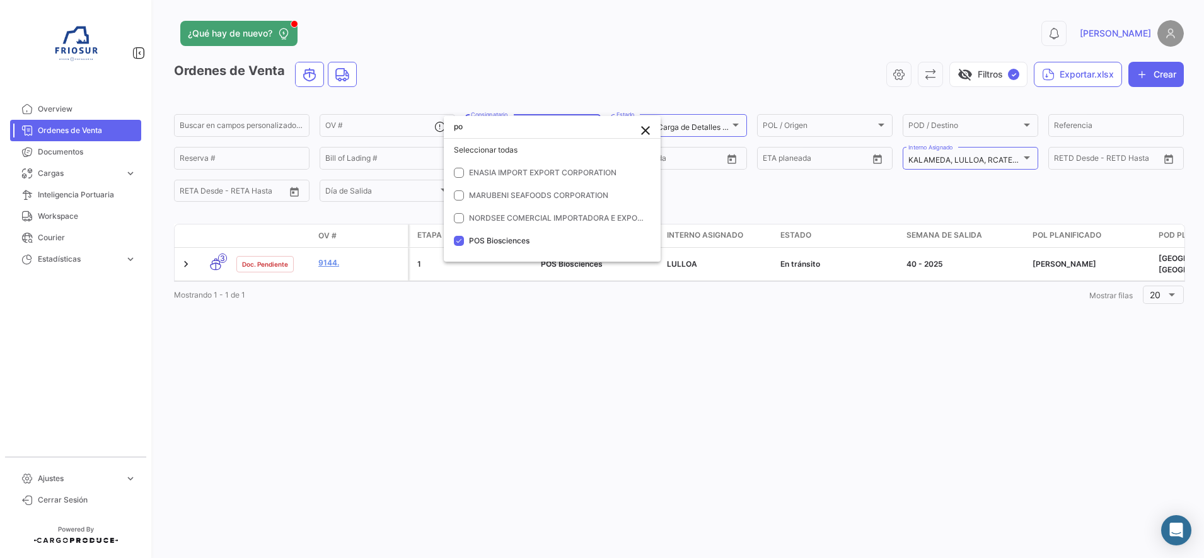
click at [369, 365] on div at bounding box center [602, 279] width 1204 height 558
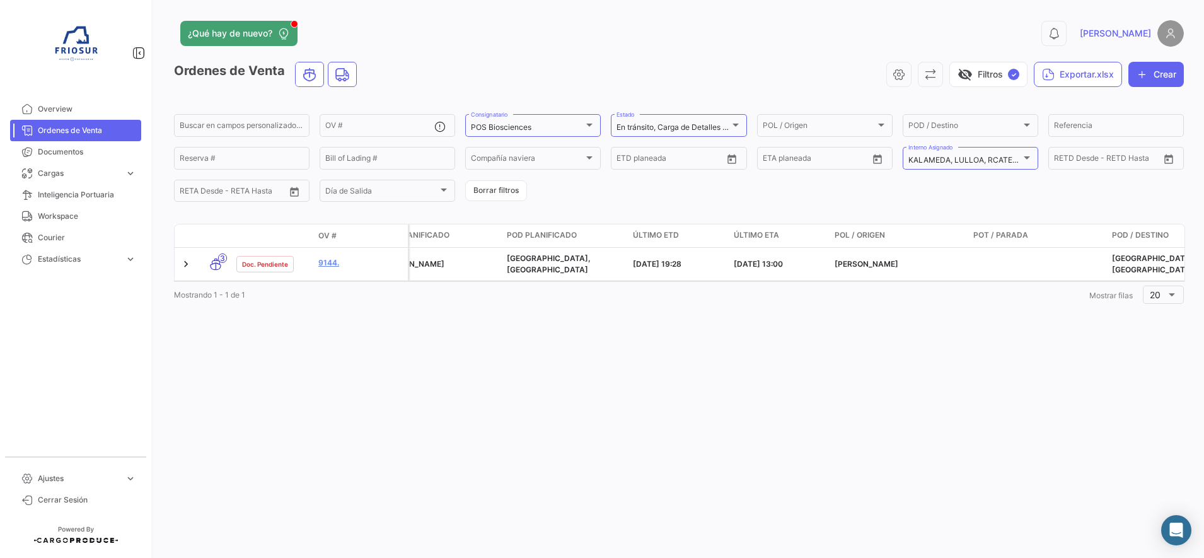
scroll to position [0, 655]
click at [495, 345] on div "¿Qué hay de nuevo? 0 [PERSON_NAME] de Venta visibility_off Filtros ✓ Exportar.x…" at bounding box center [679, 279] width 1050 height 558
click at [848, 28] on div "0 [PERSON_NAME]" at bounding box center [956, 33] width 454 height 26
